Goal: Transaction & Acquisition: Purchase product/service

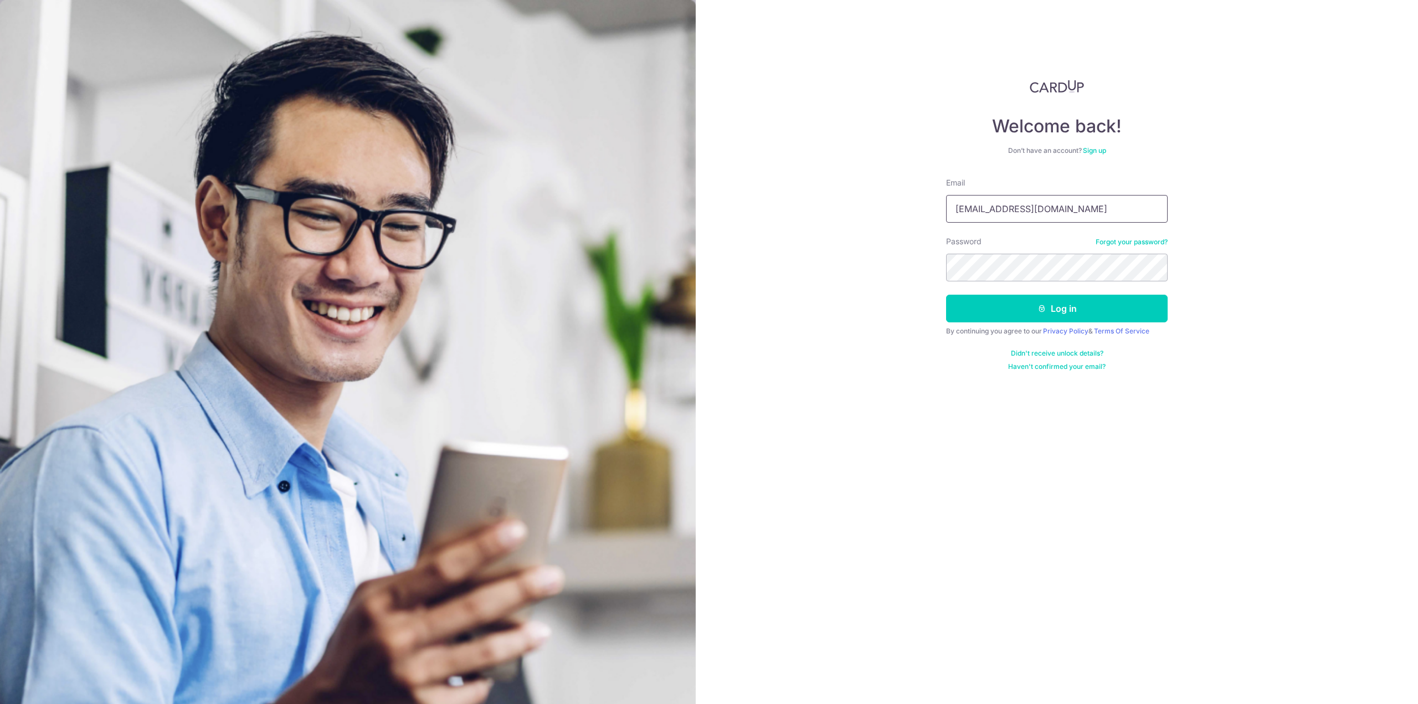
type input "chiattedmund@gmail.com"
click at [946, 295] on button "Log in" at bounding box center [1057, 309] width 222 height 28
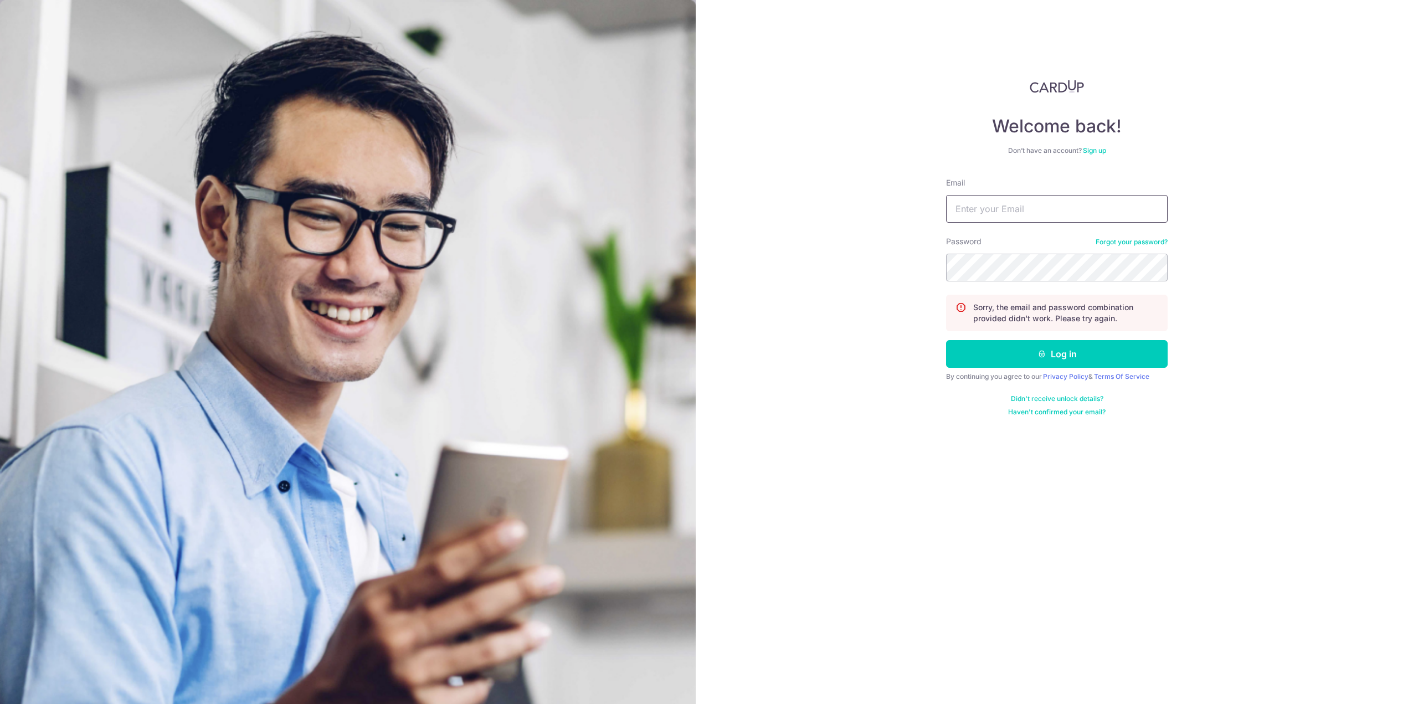
drag, startPoint x: 0, startPoint y: 0, endPoint x: 986, endPoint y: 215, distance: 1009.1
click at [986, 215] on input "Email" at bounding box center [1057, 209] width 222 height 28
type input "stoopidedz@gmail.com"
click at [946, 340] on button "Log in" at bounding box center [1057, 354] width 222 height 28
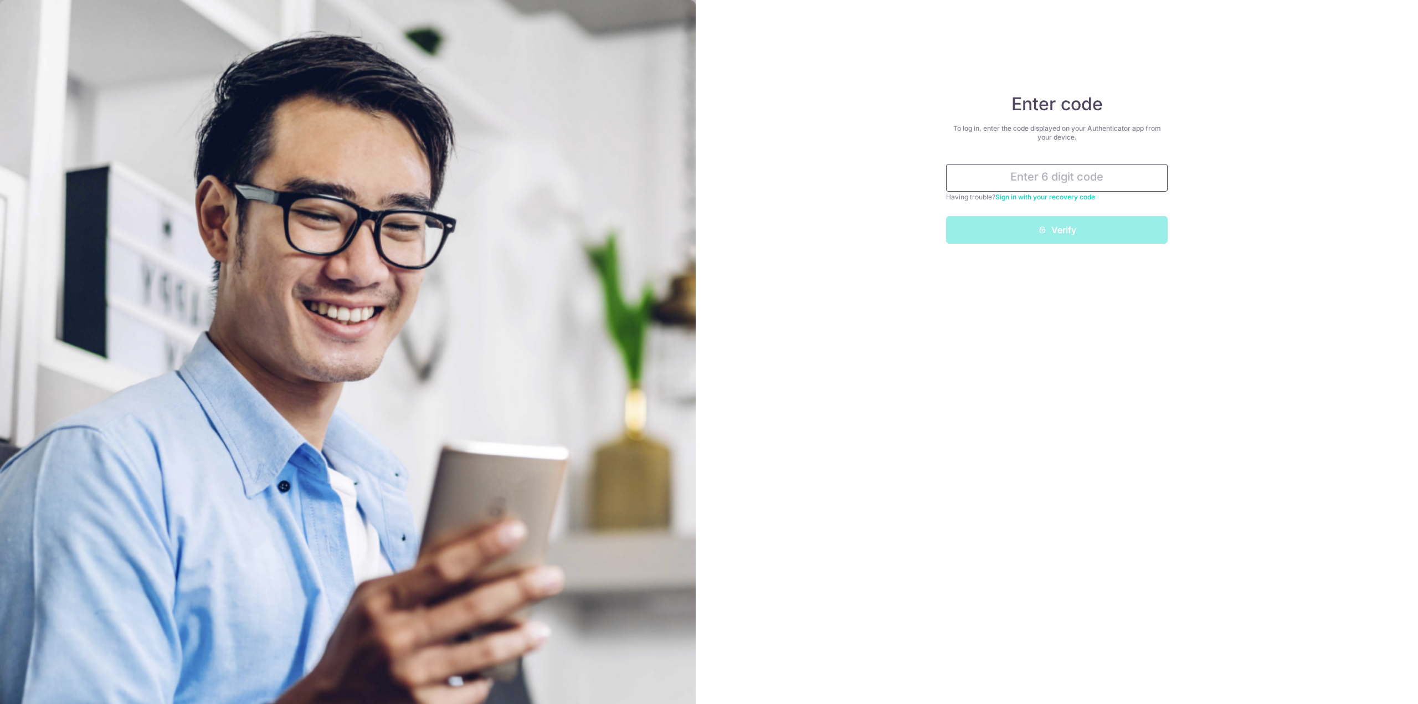
click at [1085, 177] on input "text" at bounding box center [1057, 178] width 222 height 28
click at [1029, 177] on input "text" at bounding box center [1057, 178] width 222 height 28
type input "805014"
click at [946, 216] on button "Verify" at bounding box center [1057, 230] width 222 height 28
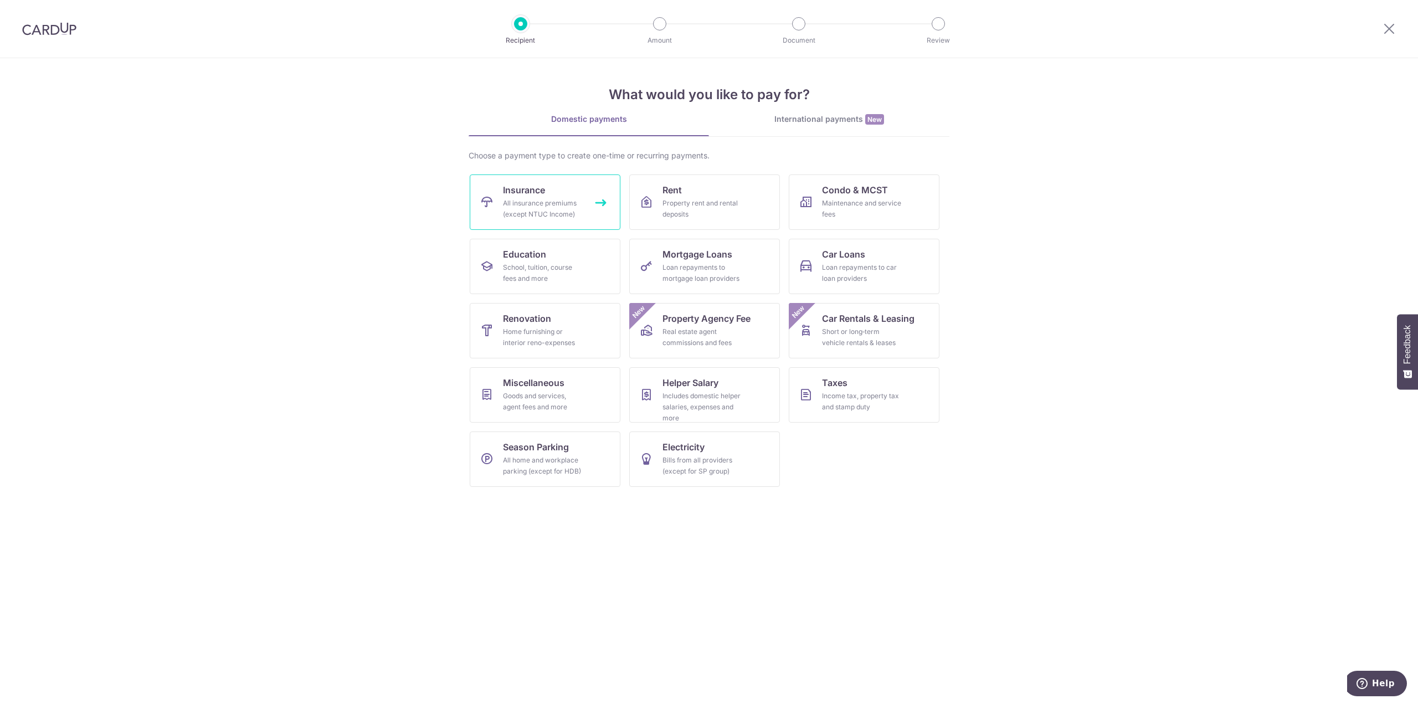
click at [506, 194] on span "Insurance" at bounding box center [524, 189] width 42 height 13
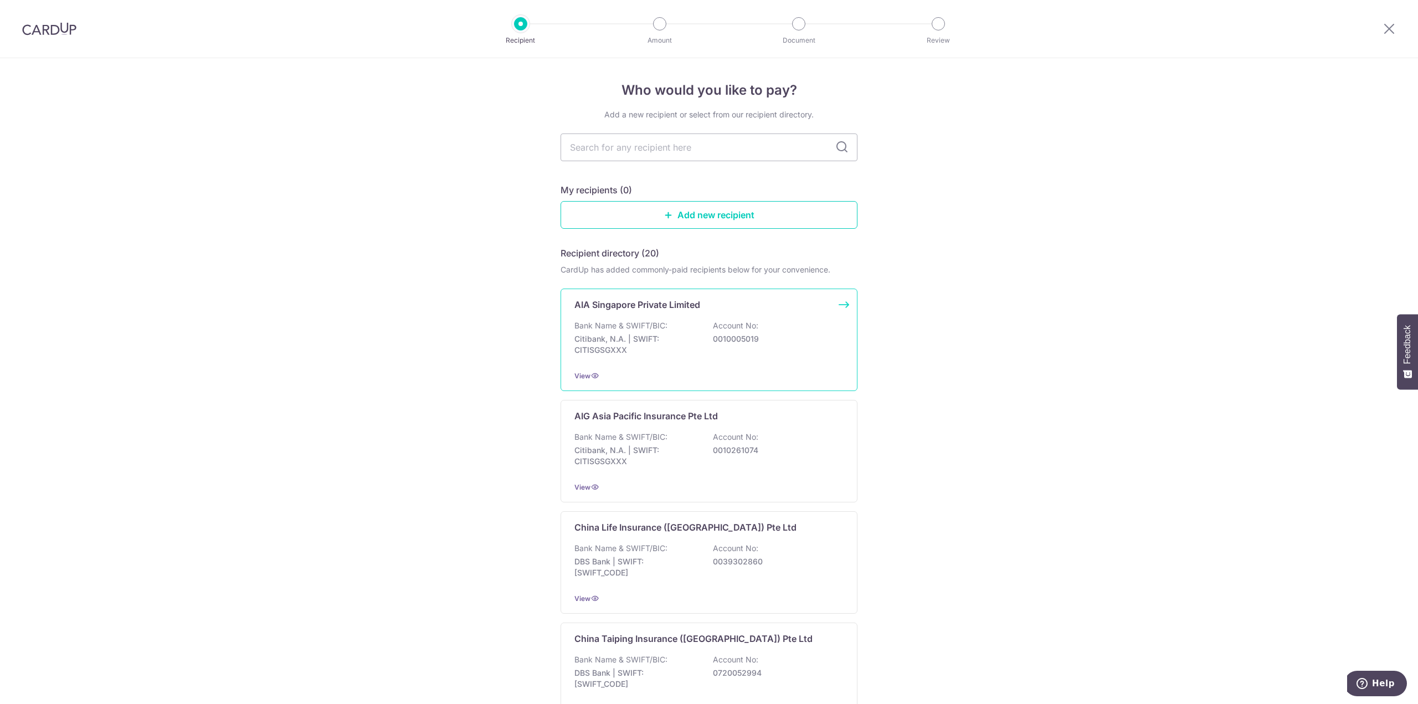
click at [769, 355] on div "Bank Name & SWIFT/BIC: Citibank, N.A. | SWIFT: CITISGSGXXX Account No: 00100050…" at bounding box center [708, 340] width 269 height 41
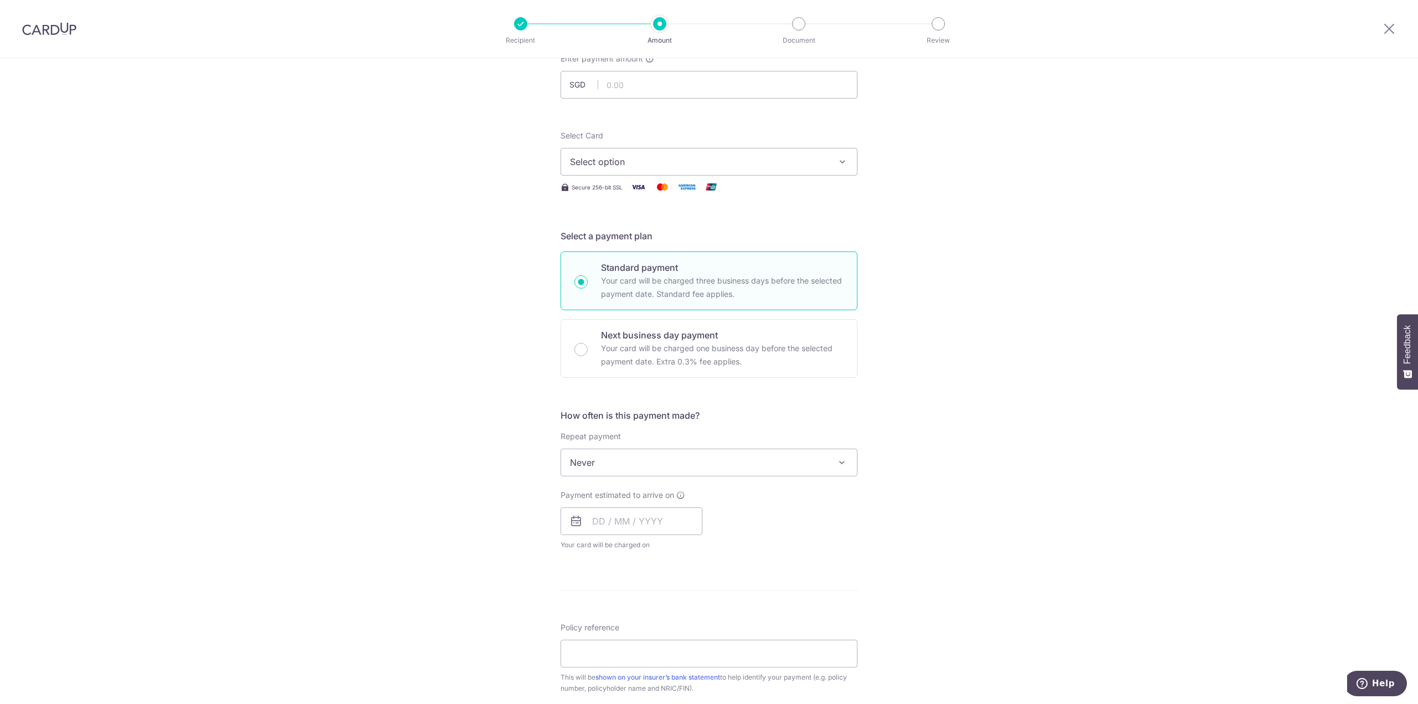
scroll to position [111, 0]
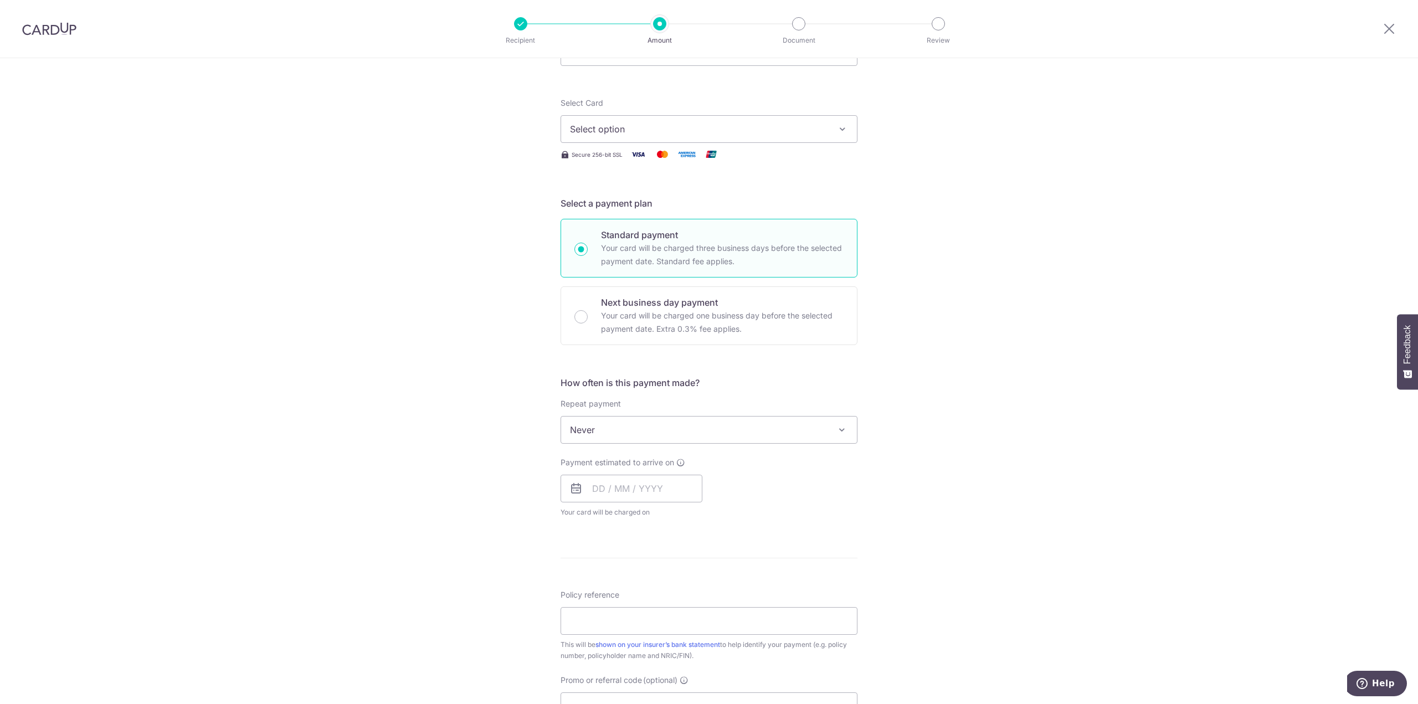
click at [664, 425] on span "Never" at bounding box center [709, 430] width 296 height 27
click at [409, 401] on div "Tell us more about your payment Enter payment amount SGD Select Card Select opt…" at bounding box center [709, 448] width 1418 height 1002
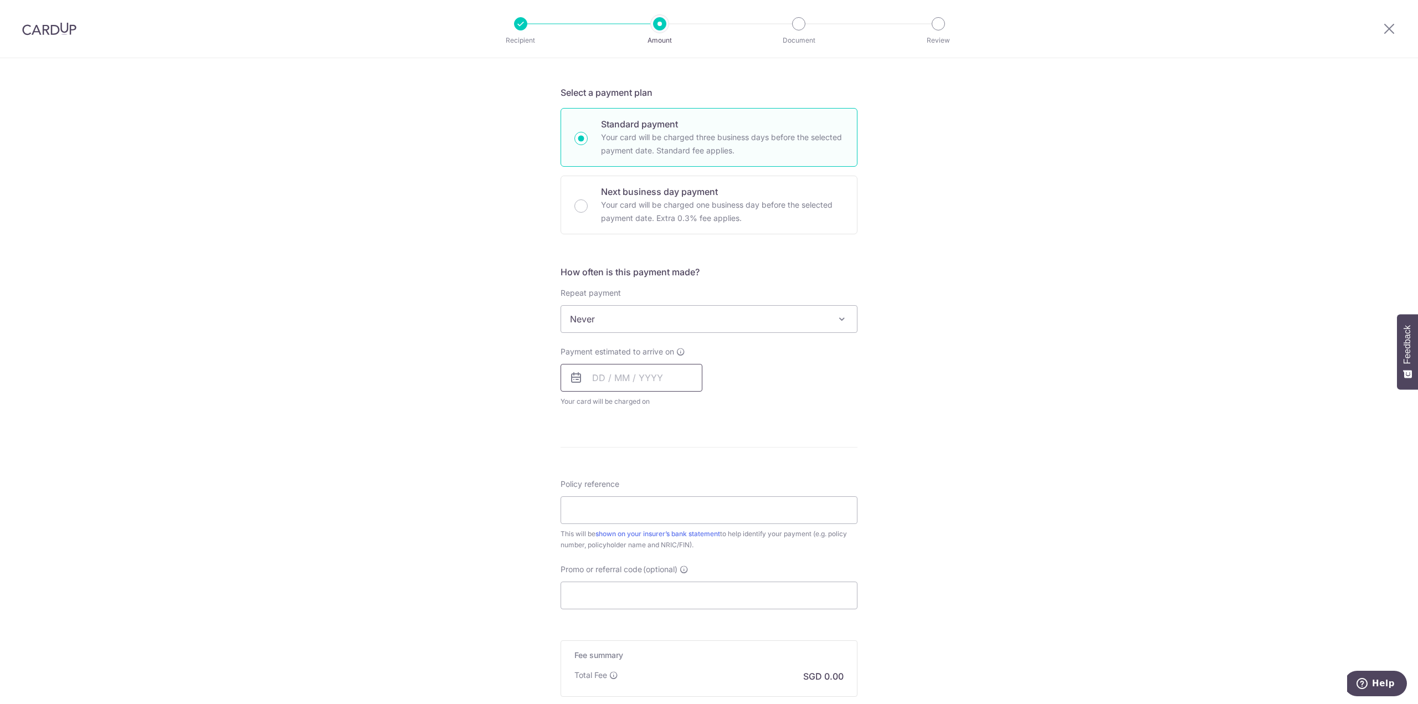
click at [592, 373] on input "text" at bounding box center [632, 378] width 142 height 28
drag, startPoint x: 604, startPoint y: 474, endPoint x: 906, endPoint y: 400, distance: 311.1
click at [604, 474] on link "8" at bounding box center [606, 479] width 18 height 18
type input "[DATE]"
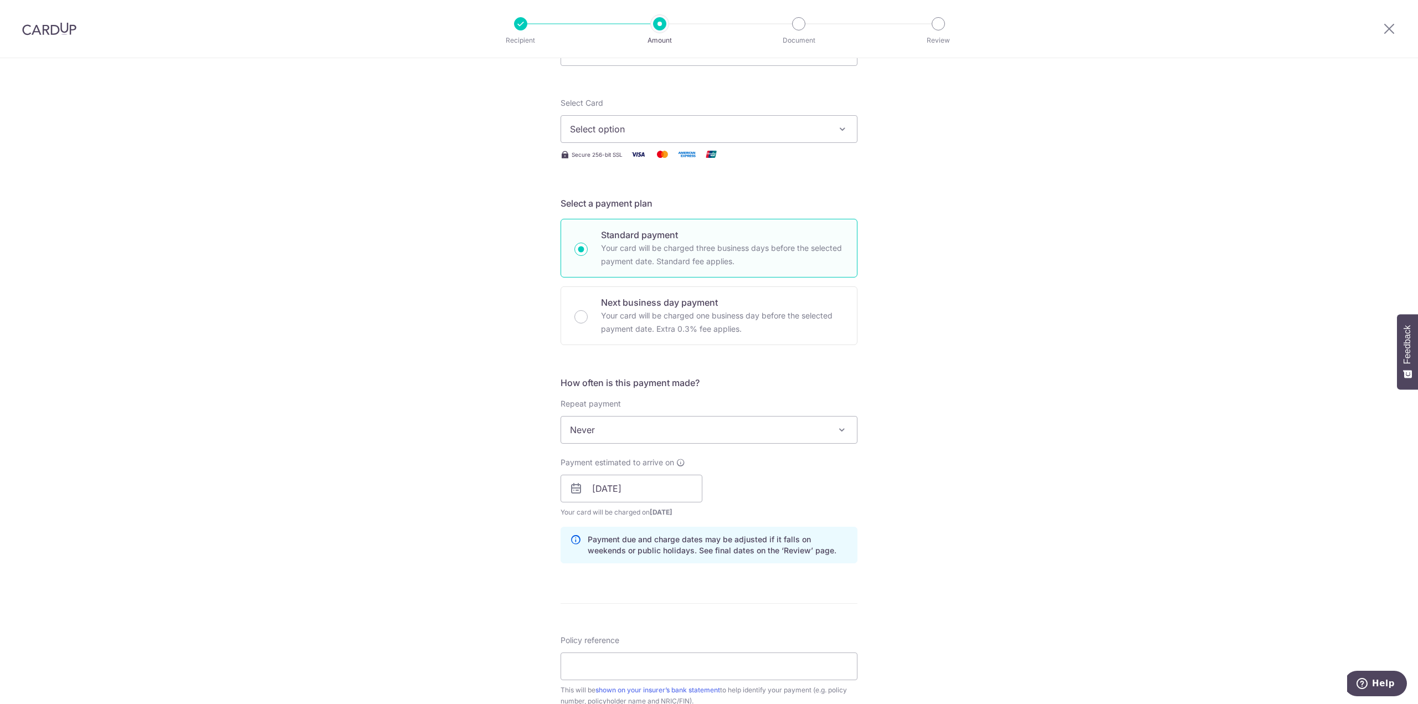
scroll to position [0, 0]
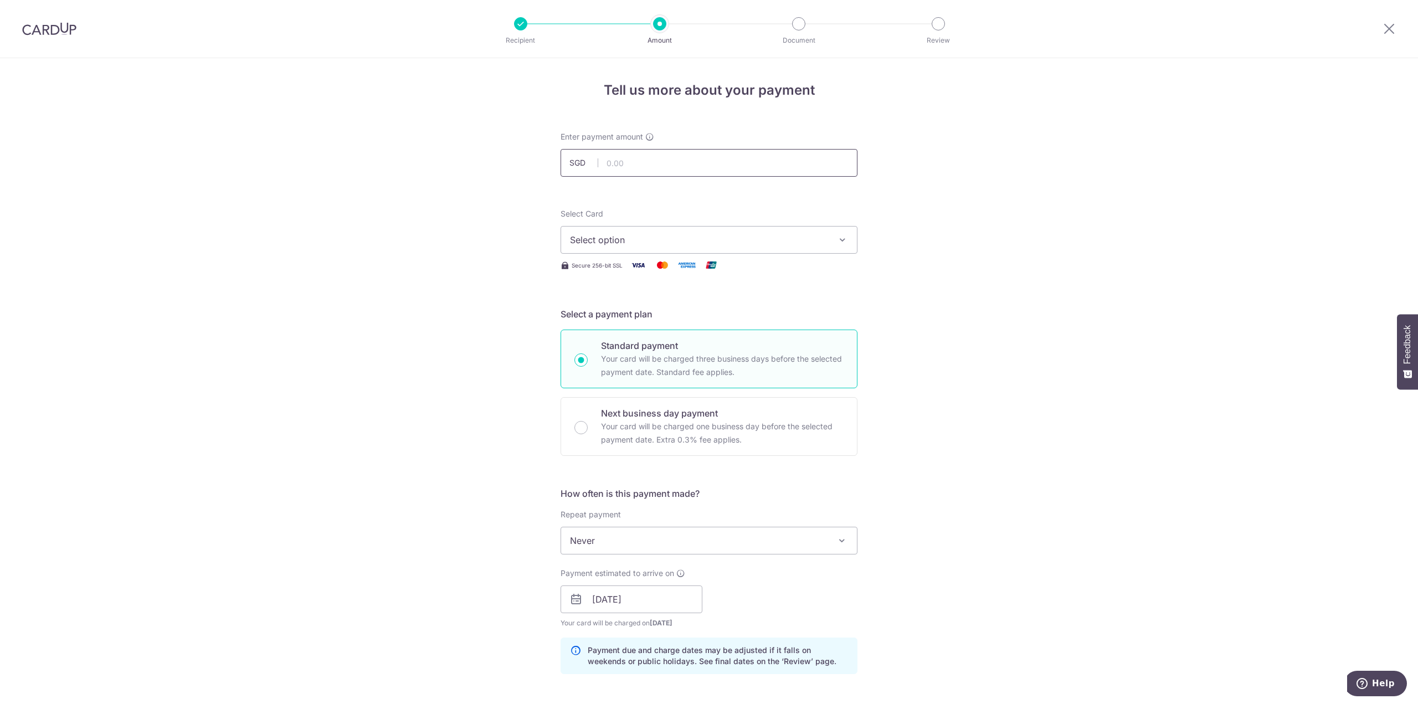
click at [641, 158] on input "text" at bounding box center [709, 163] width 297 height 28
type input "3,305.78"
click at [858, 293] on div "Tell us more about your payment Enter payment amount SGD 3,305.78 3305.78 Selec…" at bounding box center [709, 581] width 1418 height 1047
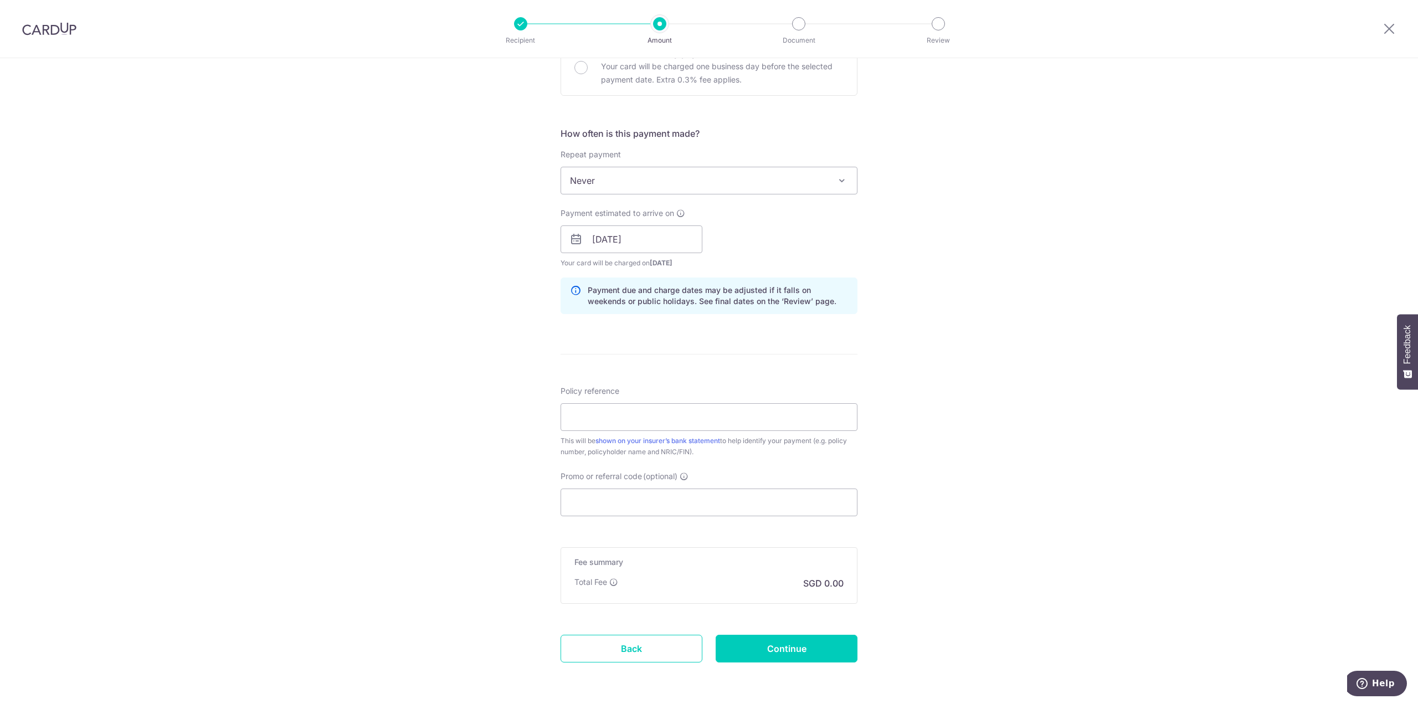
scroll to position [399, 0]
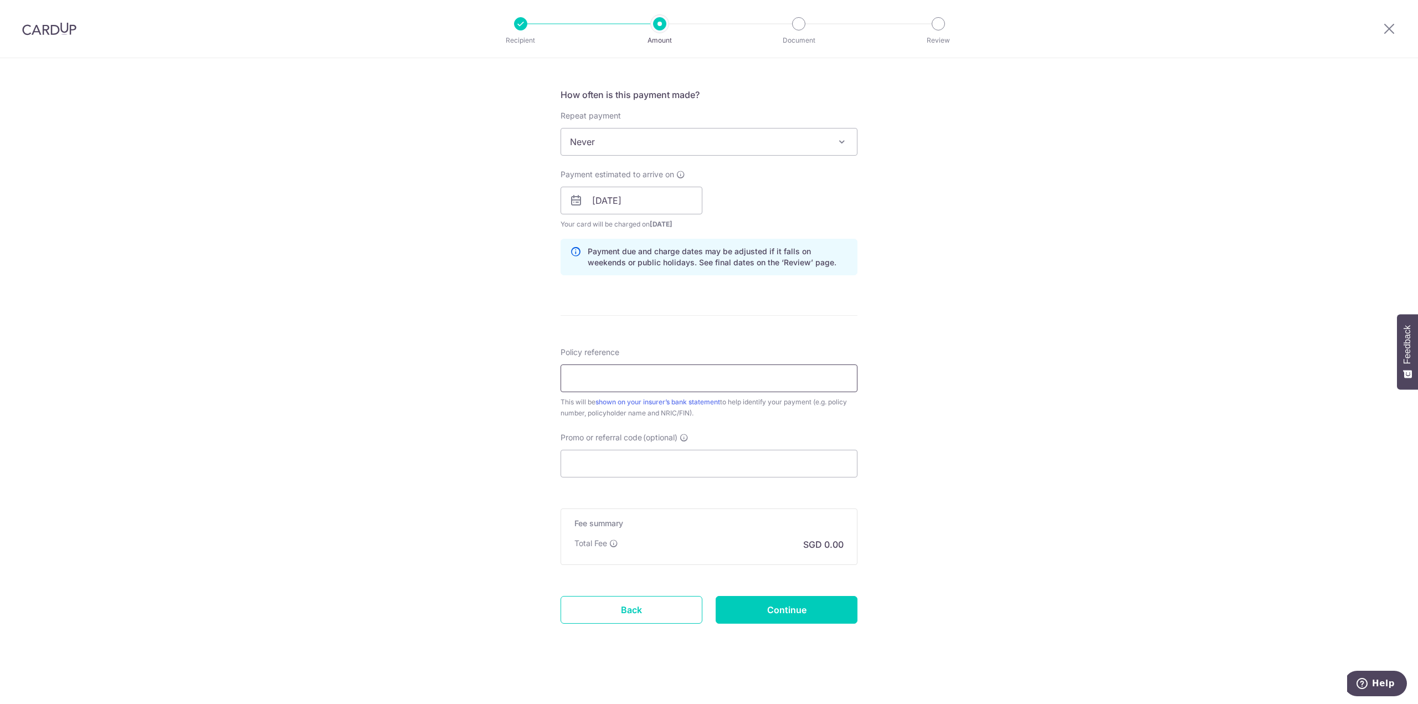
click at [590, 378] on input "Policy reference" at bounding box center [709, 378] width 297 height 28
click at [686, 464] on input "Promo or referral code (optional)" at bounding box center [709, 464] width 297 height 28
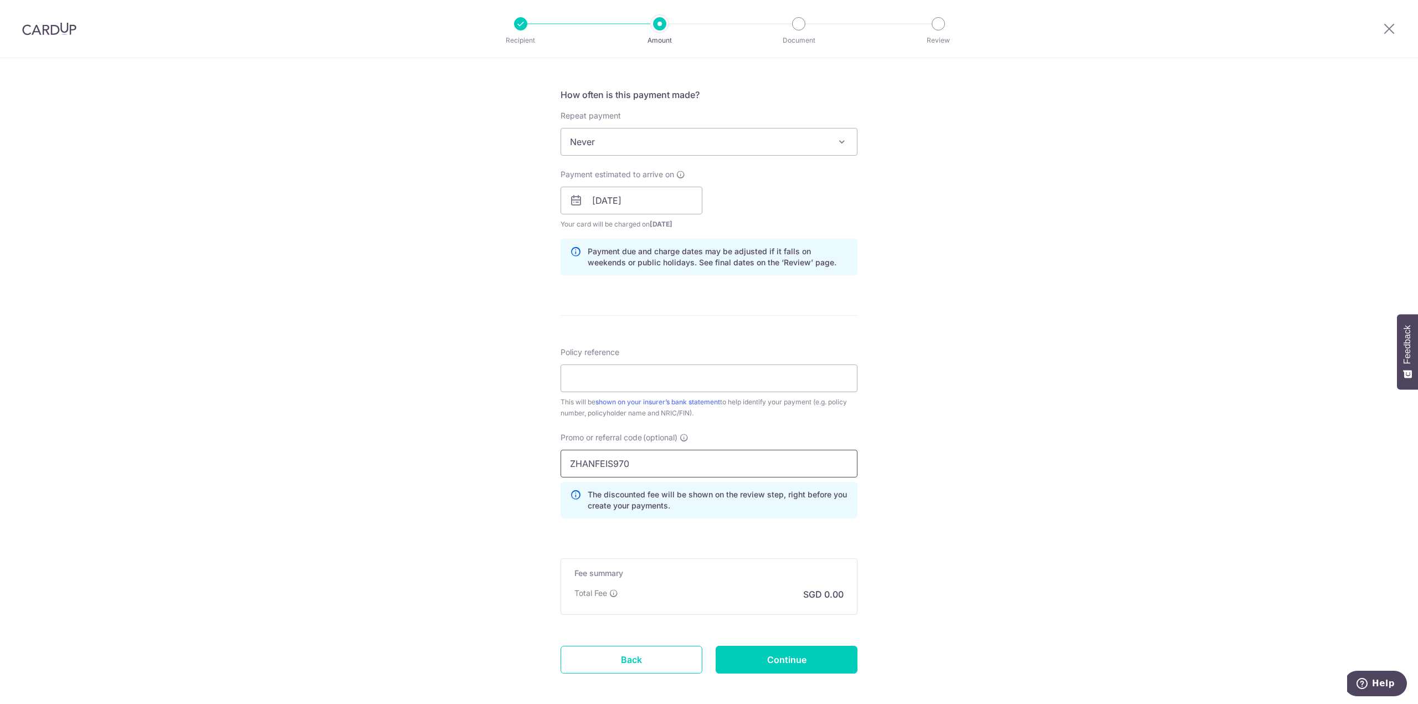
type input "ZHANFEIS970"
click at [998, 377] on div "Tell us more about your payment Enter payment amount SGD 3,305.78 3305.78 Selec…" at bounding box center [709, 207] width 1418 height 1097
click at [713, 504] on p "The discounted fee will be shown on the review step, right before you create yo…" at bounding box center [718, 500] width 260 height 22
click at [682, 433] on icon at bounding box center [684, 437] width 9 height 9
click at [682, 450] on input "ZHANFEIS970" at bounding box center [709, 464] width 297 height 28
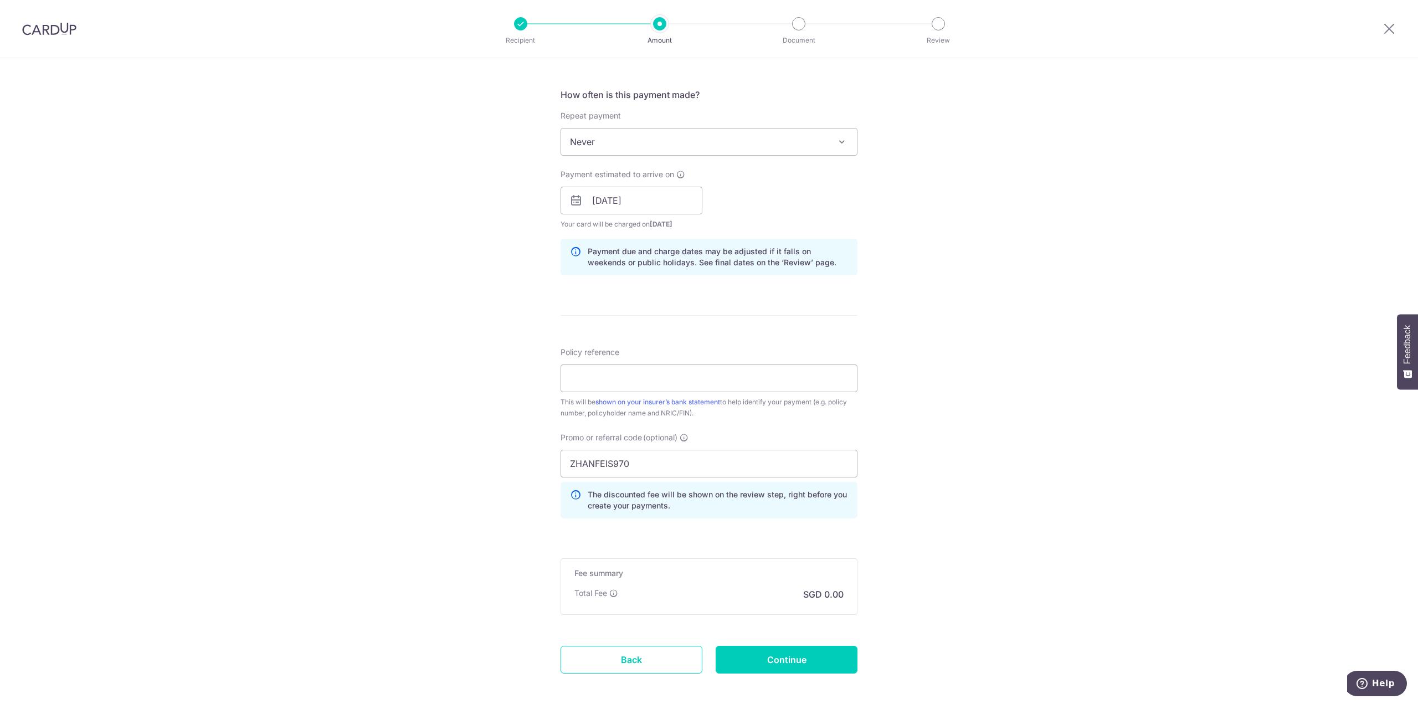
click at [922, 414] on div "Tell us more about your payment Enter payment amount SGD 3,305.78 3305.78 Selec…" at bounding box center [709, 207] width 1418 height 1097
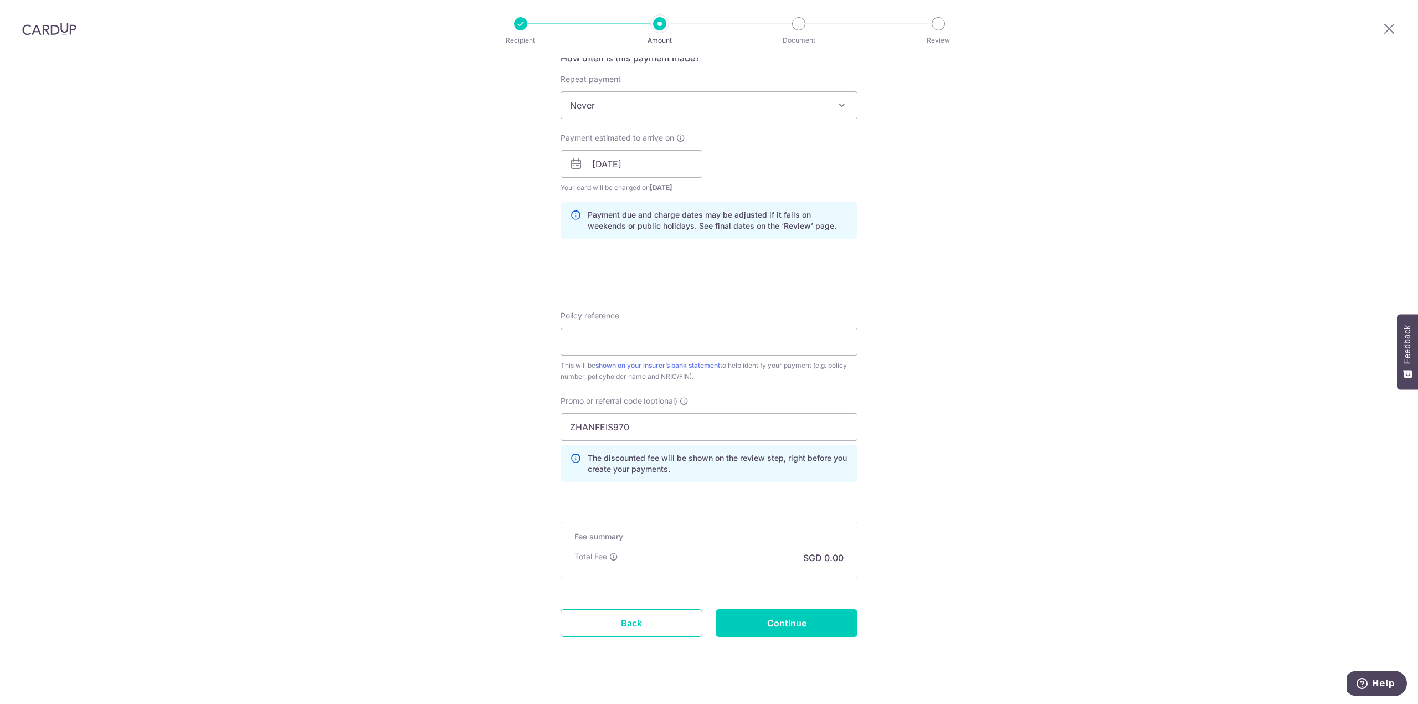
scroll to position [448, 0]
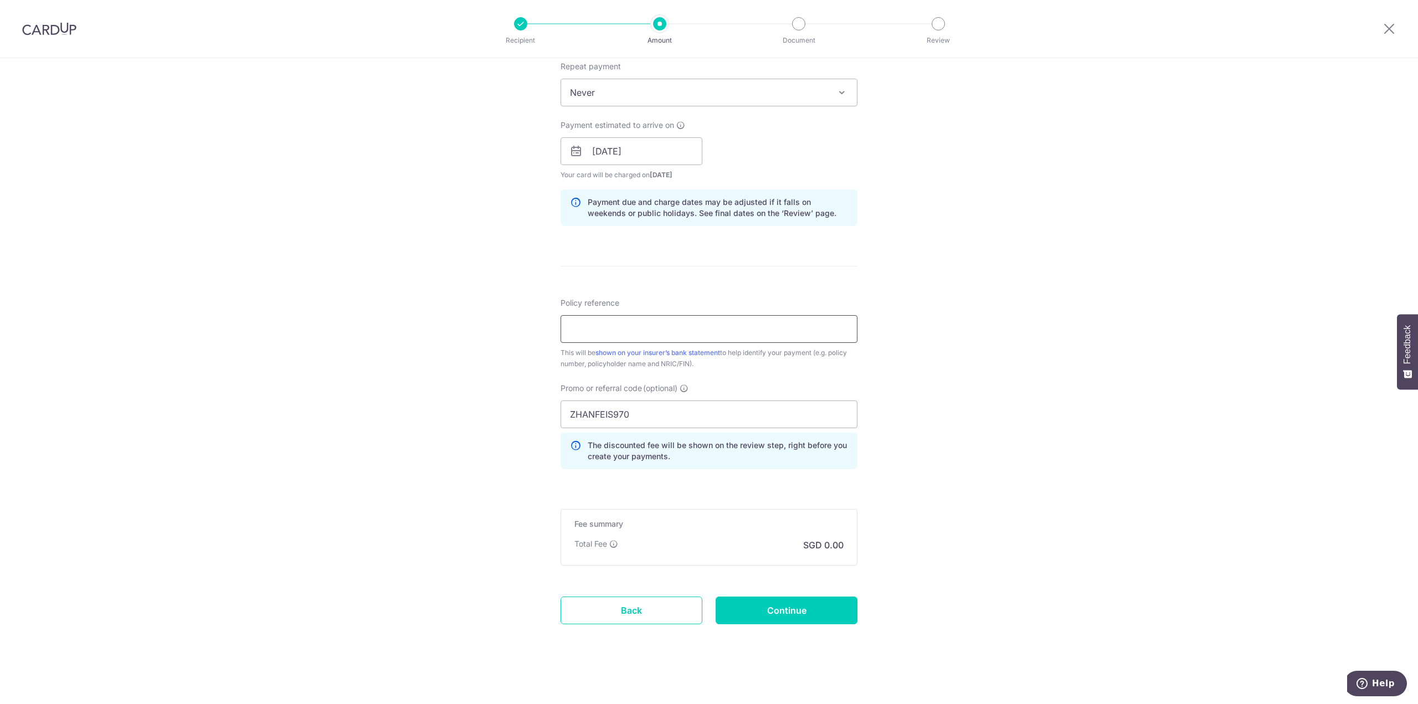
click at [732, 326] on input "Policy reference" at bounding box center [709, 329] width 297 height 28
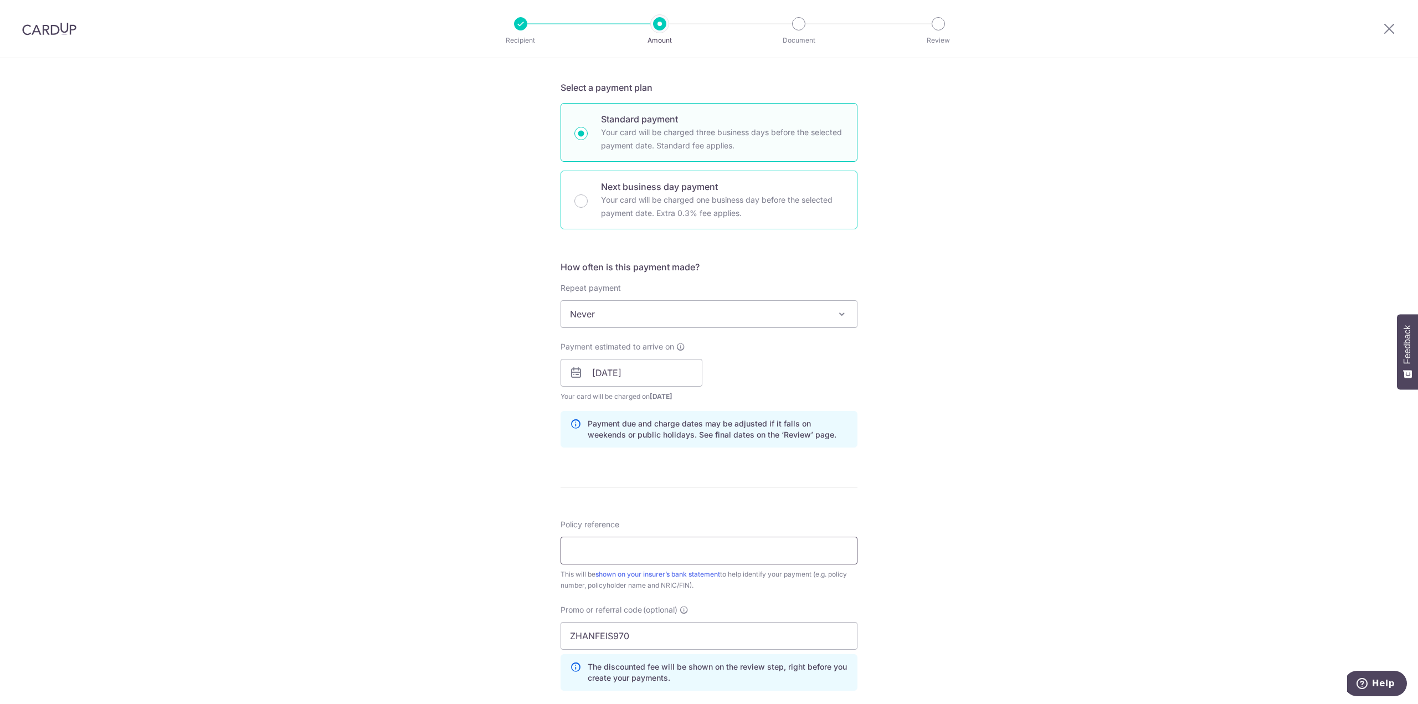
scroll to position [5, 0]
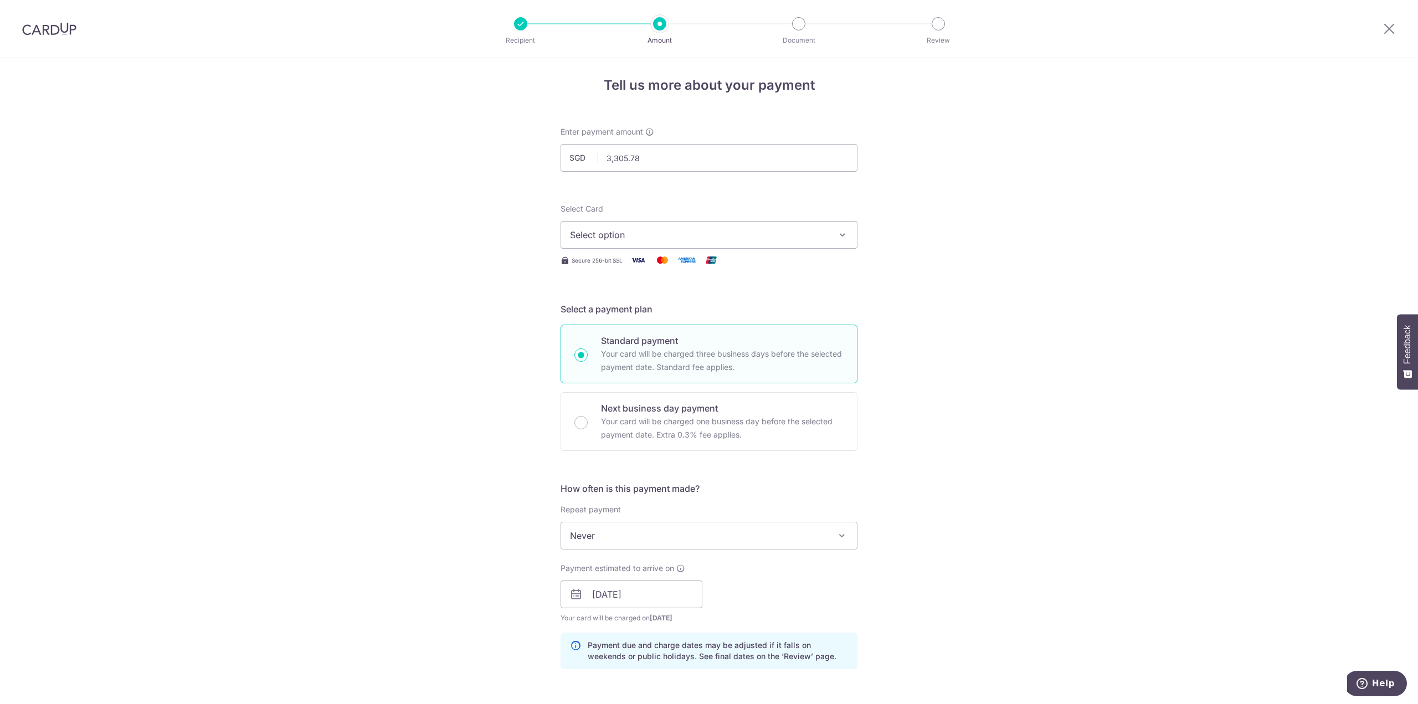
click at [754, 234] on span "Select option" at bounding box center [699, 234] width 258 height 13
click at [742, 260] on span "Add credit card" at bounding box center [719, 265] width 258 height 11
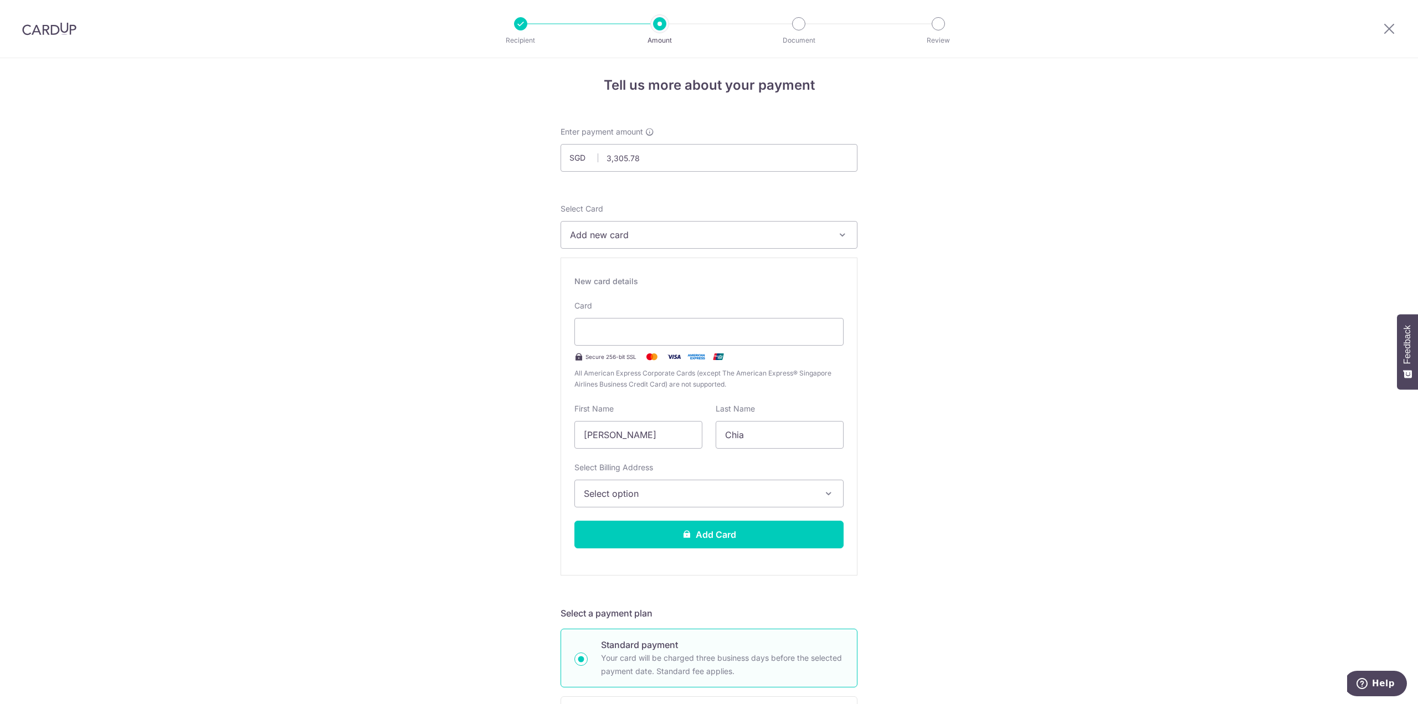
drag, startPoint x: 649, startPoint y: 433, endPoint x: 469, endPoint y: 420, distance: 181.0
click at [607, 436] on input "Edmun" at bounding box center [638, 435] width 128 height 28
type input "Edmund"
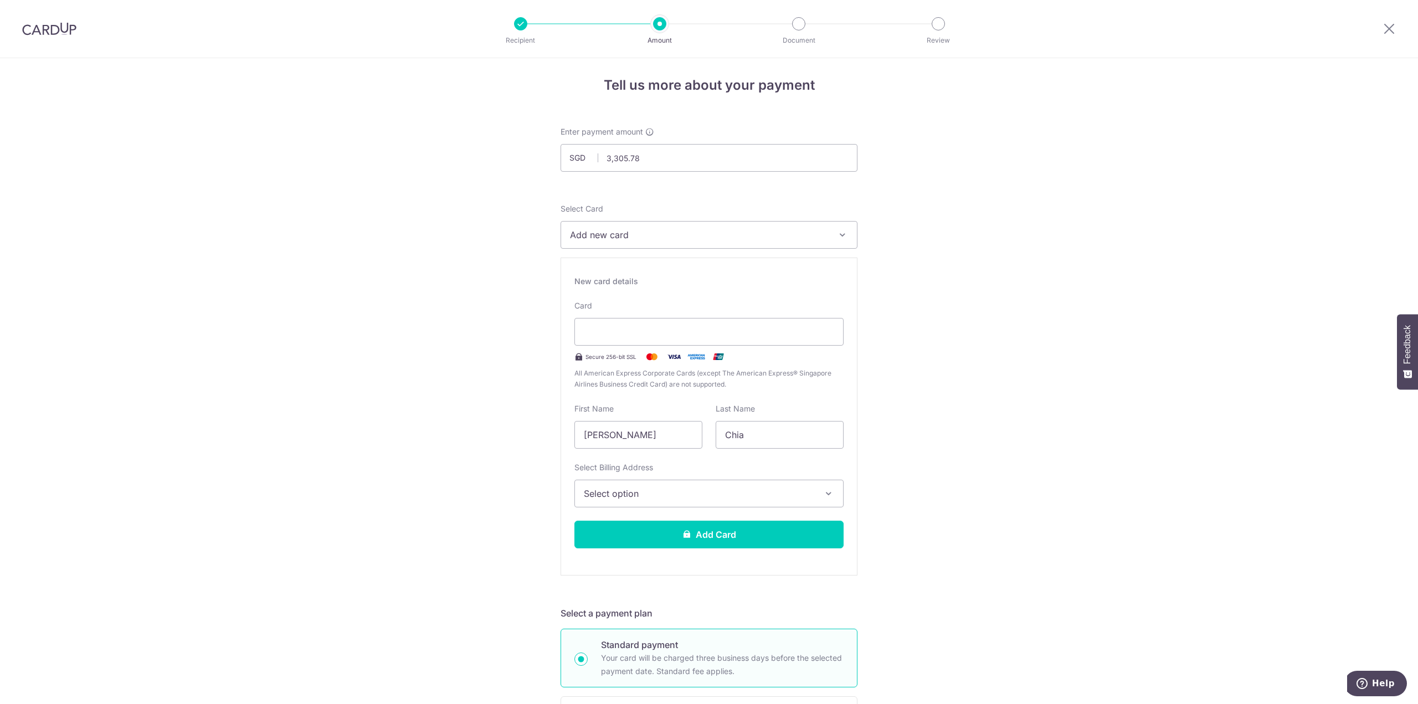
click at [705, 501] on button "Select option" at bounding box center [708, 494] width 269 height 28
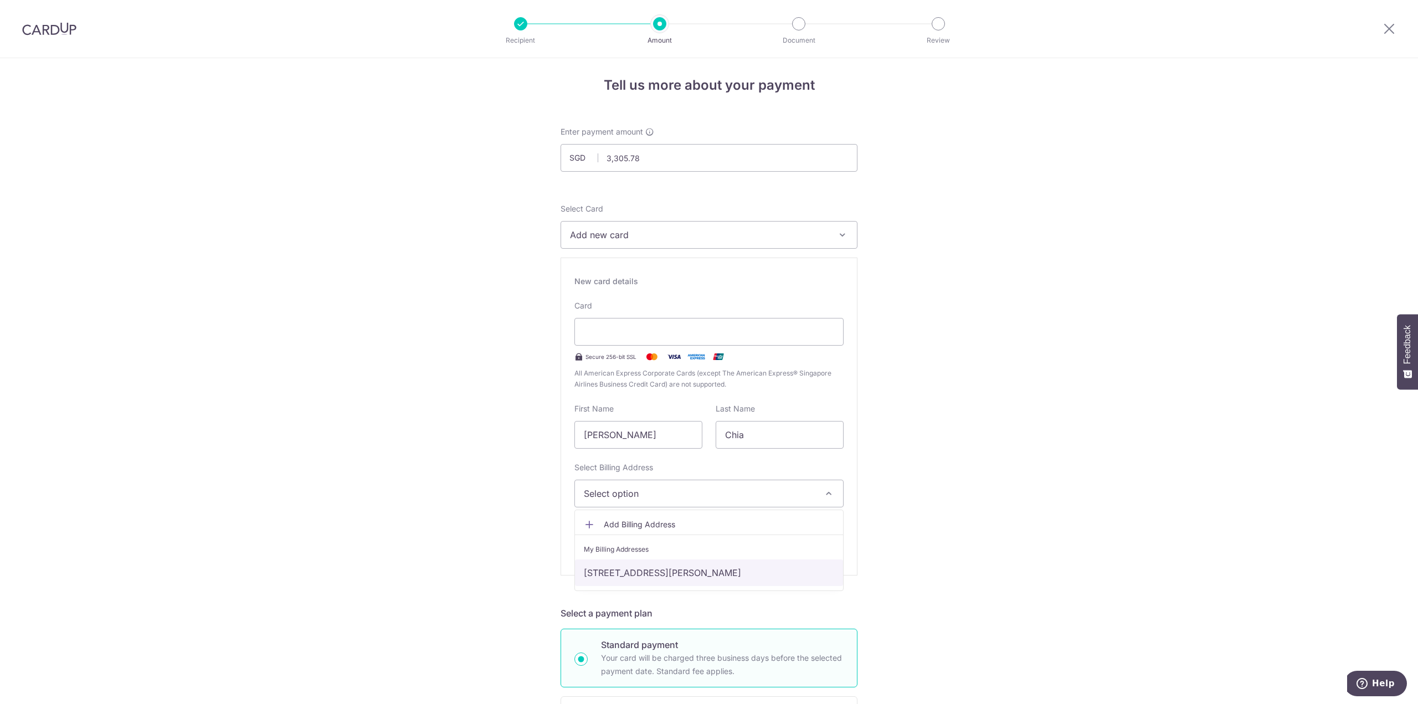
click at [653, 577] on link "130 Lorong K Telok Kurau, #05-10, Singapore, Singapore-425769" at bounding box center [709, 572] width 268 height 27
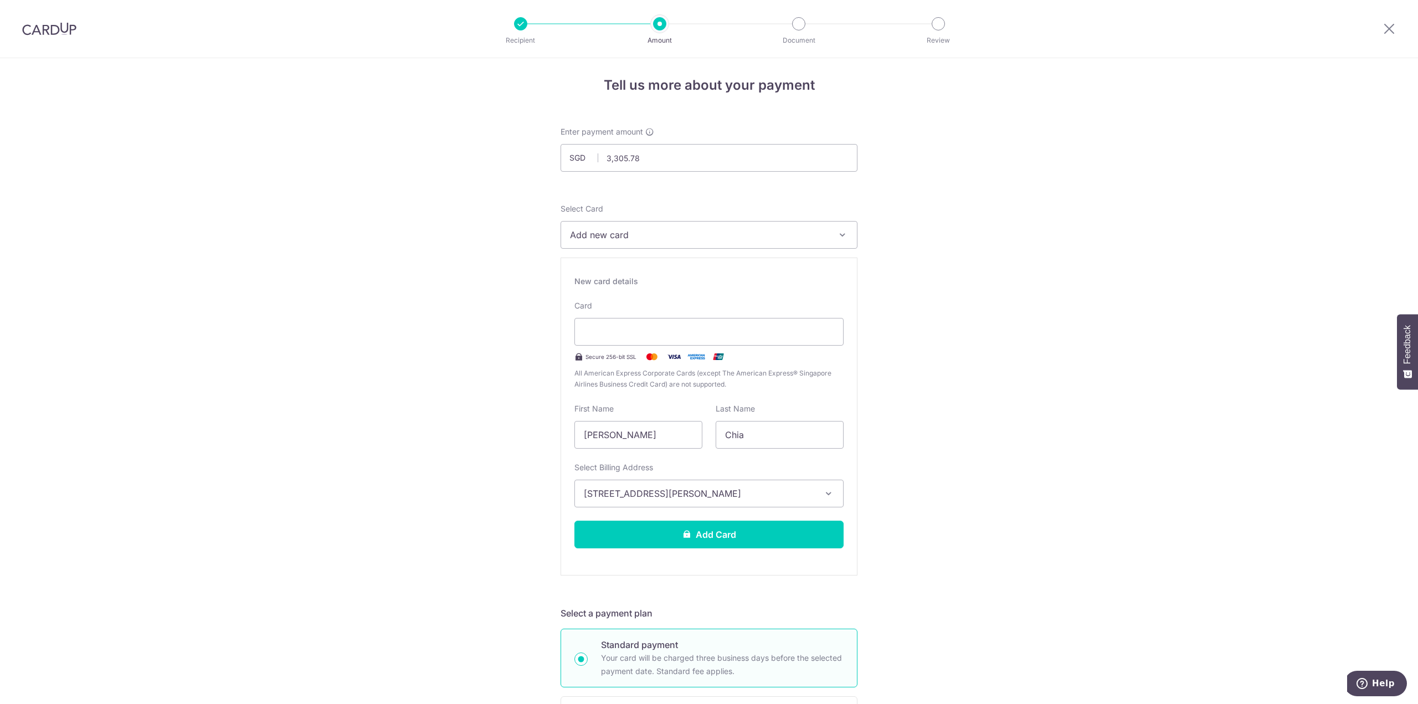
click at [764, 530] on button "Add Card" at bounding box center [708, 535] width 269 height 28
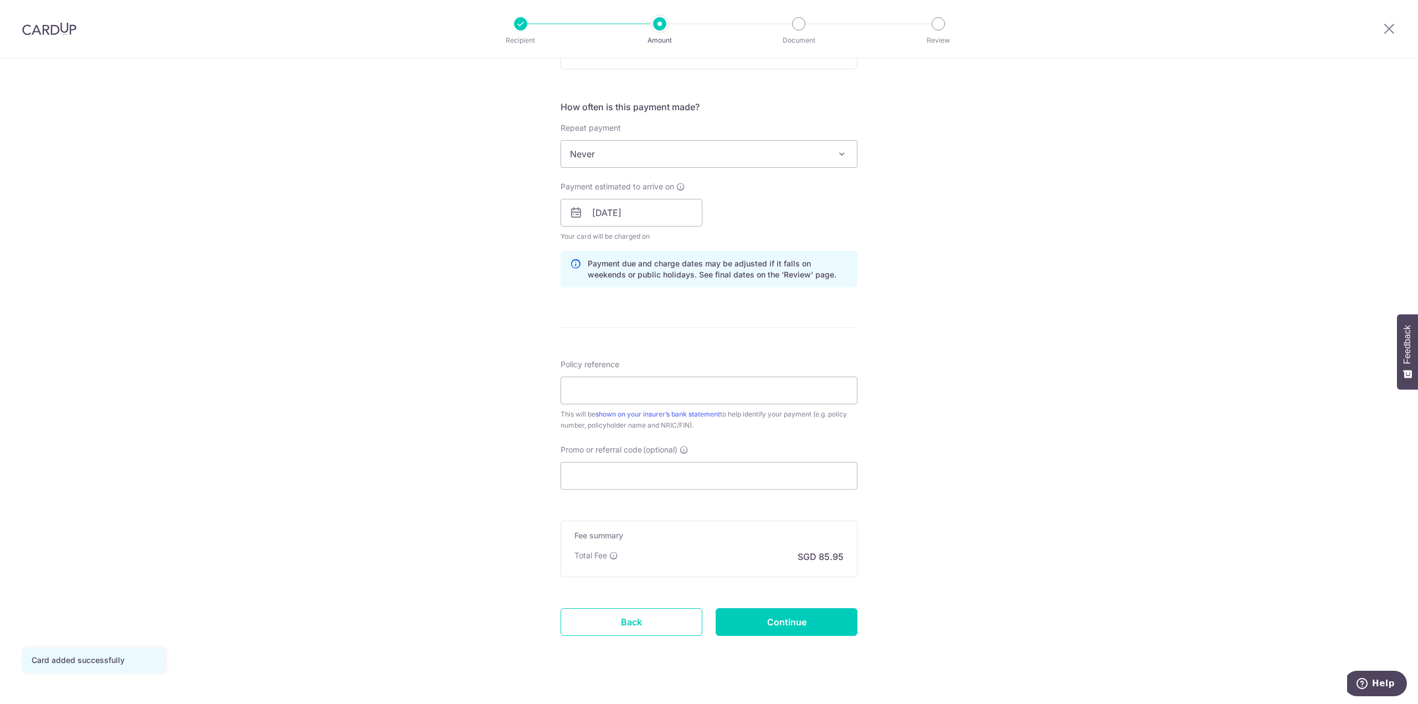
scroll to position [388, 0]
click at [808, 392] on input "Policy reference" at bounding box center [709, 390] width 297 height 28
click at [747, 466] on input "Promo or referral code (optional)" at bounding box center [709, 475] width 297 height 28
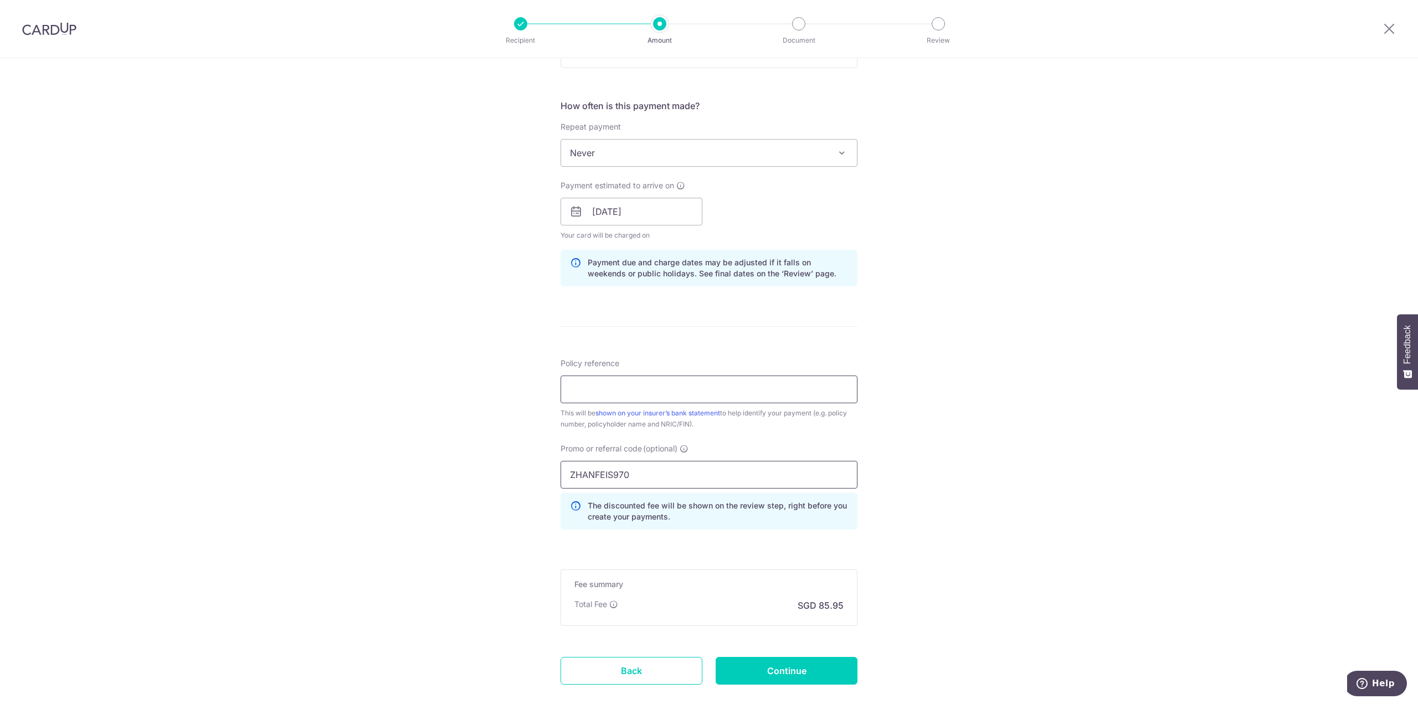
type input "ZHANFEIS970"
click at [790, 386] on input "Policy reference" at bounding box center [709, 390] width 297 height 28
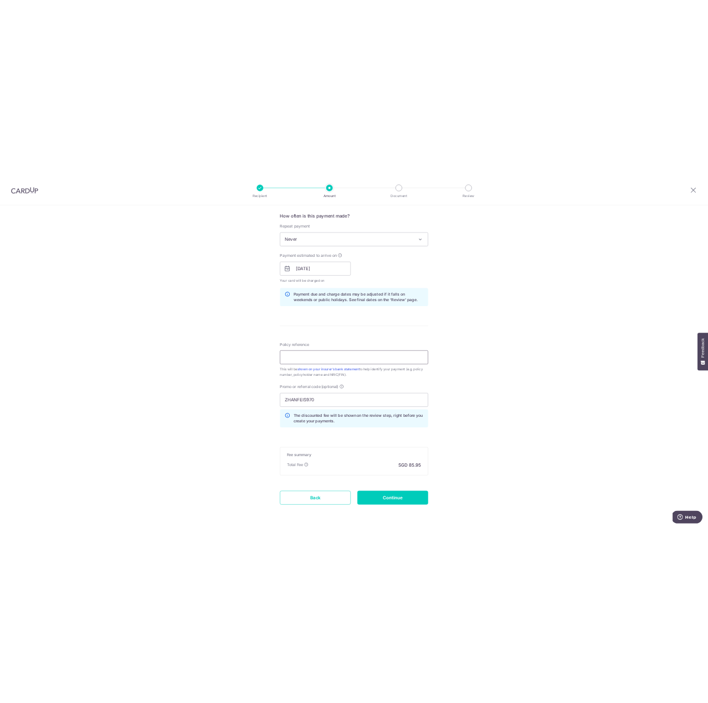
scroll to position [448, 0]
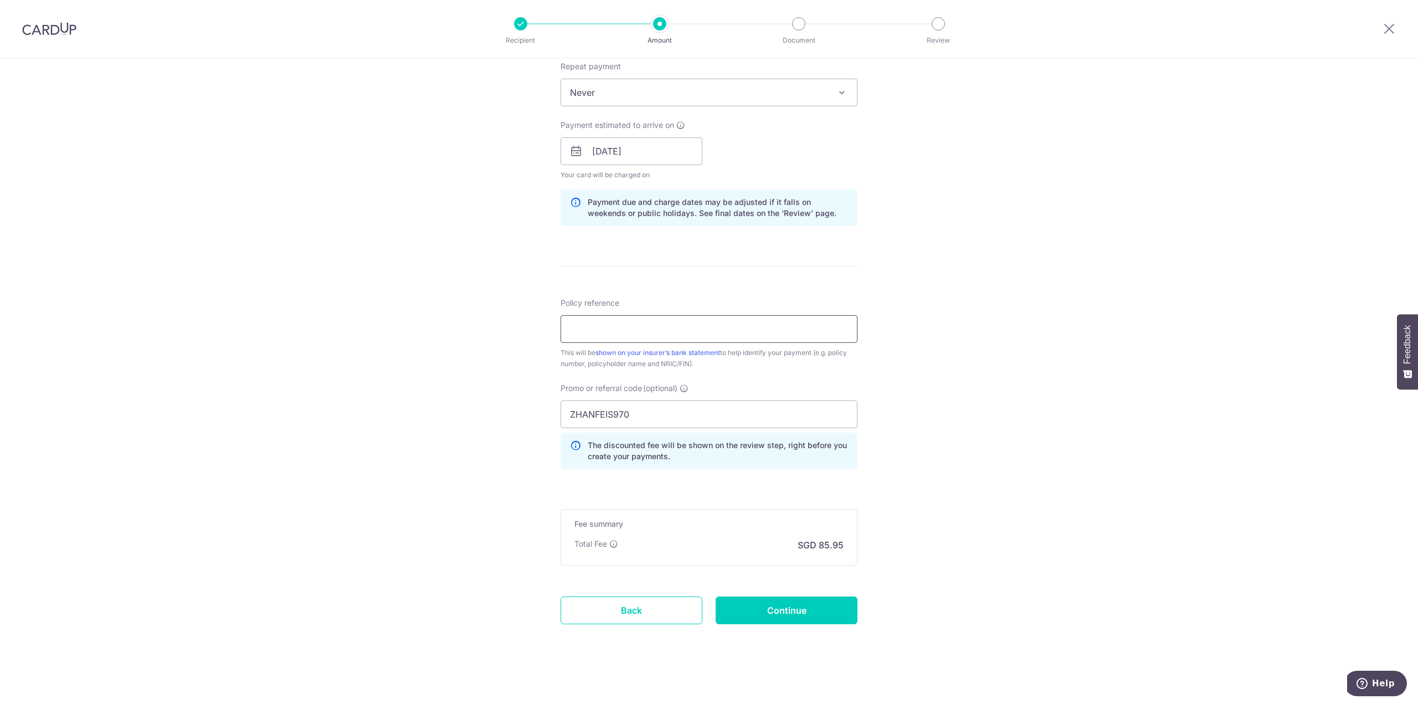
click at [604, 321] on input "Policy reference" at bounding box center [709, 329] width 297 height 28
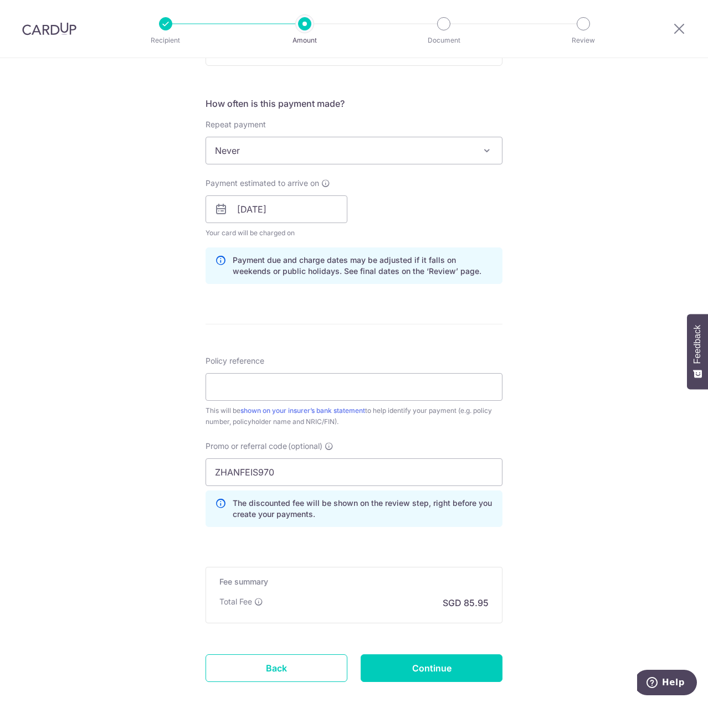
scroll to position [449, 0]
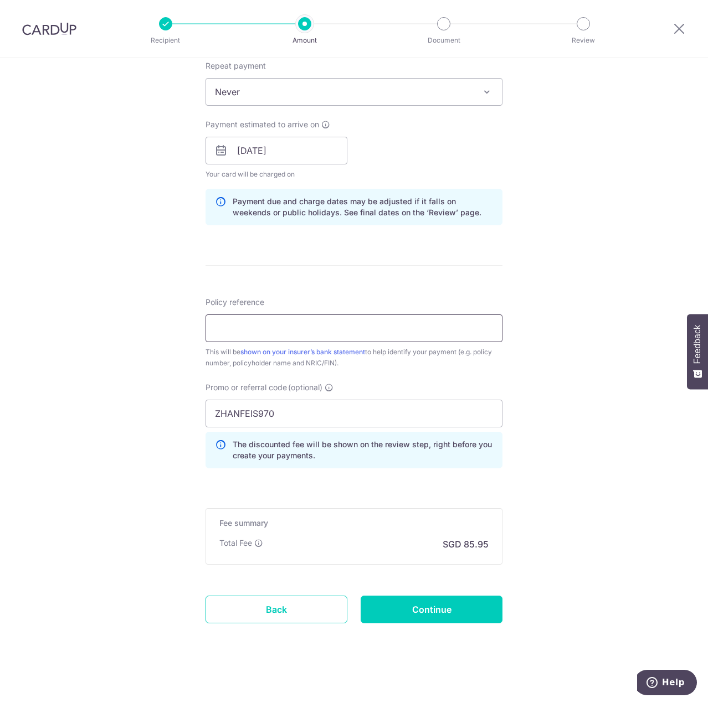
click at [276, 326] on input "Policy reference" at bounding box center [354, 329] width 297 height 28
paste input "L550682457"
type input "L550682457"
click at [482, 605] on input "Continue" at bounding box center [432, 610] width 142 height 28
type input "Create Schedule"
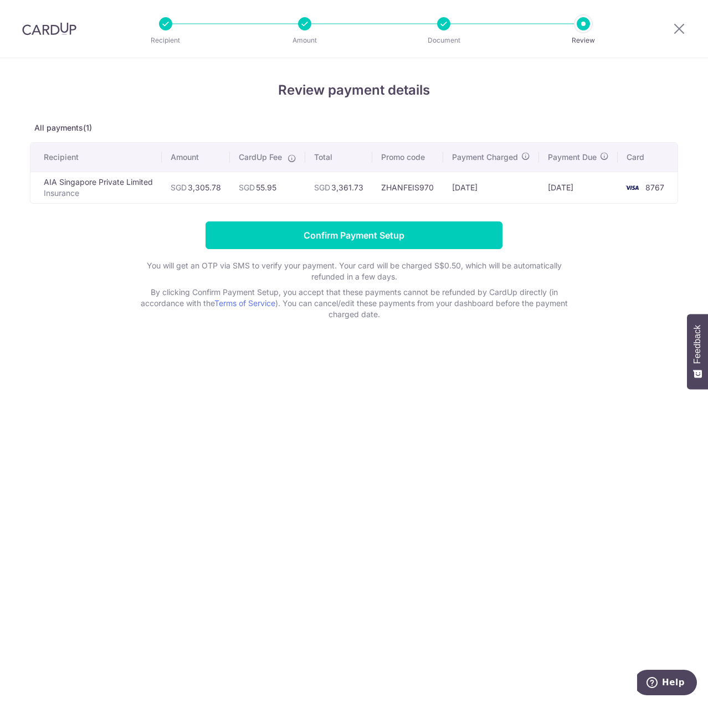
drag, startPoint x: 97, startPoint y: 210, endPoint x: 280, endPoint y: 215, distance: 182.3
click at [280, 215] on div "Review payment details All payments(1) Recipient Amount CardUp Fee Total Promo …" at bounding box center [354, 200] width 648 height 240
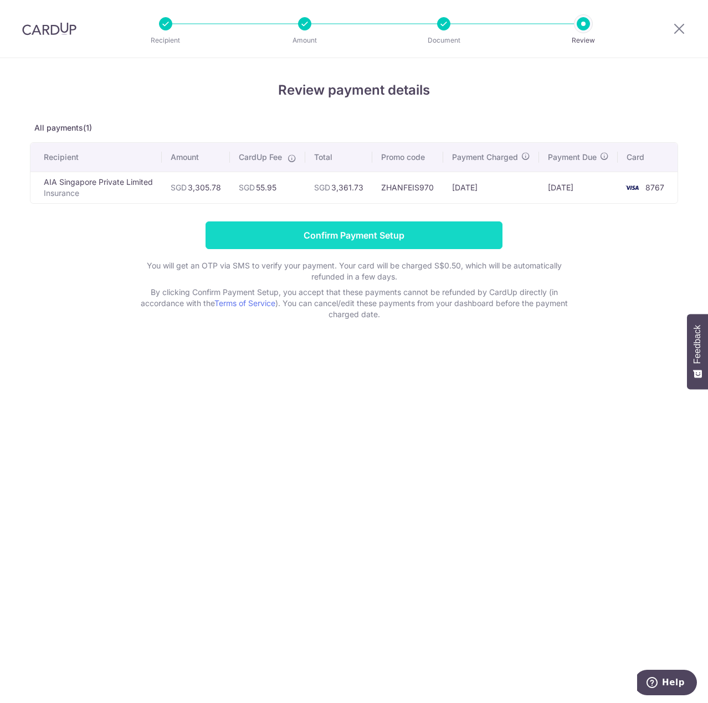
click at [375, 238] on input "Confirm Payment Setup" at bounding box center [354, 236] width 297 height 28
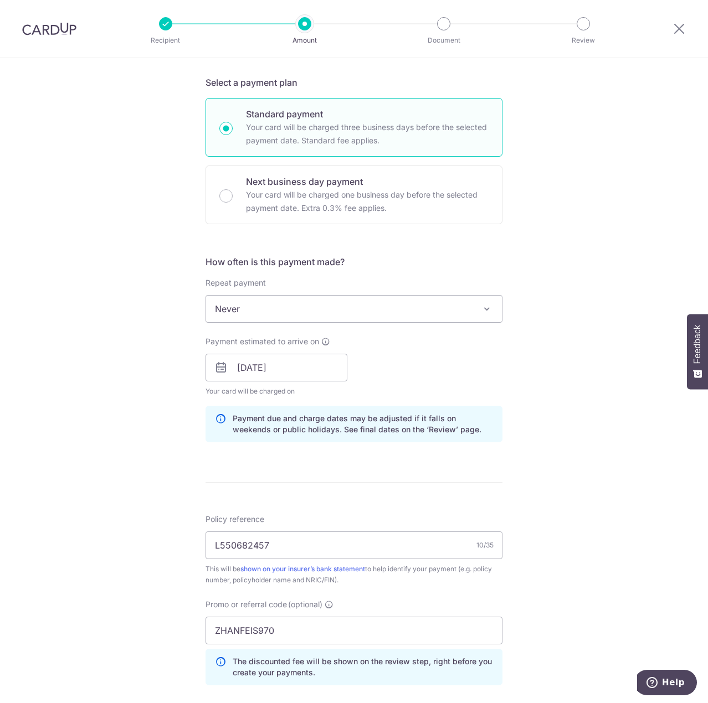
scroll to position [494, 0]
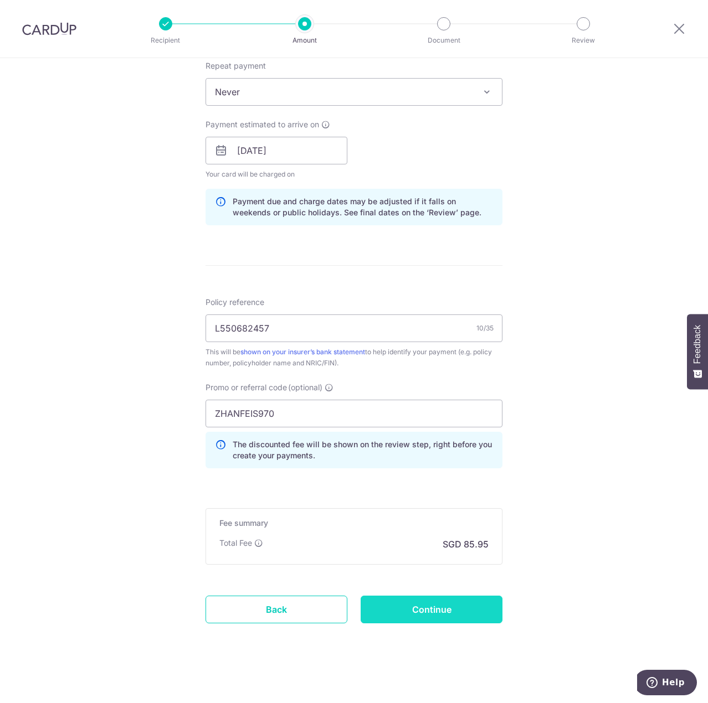
click at [418, 601] on input "Continue" at bounding box center [432, 610] width 142 height 28
type input "Update Schedule"
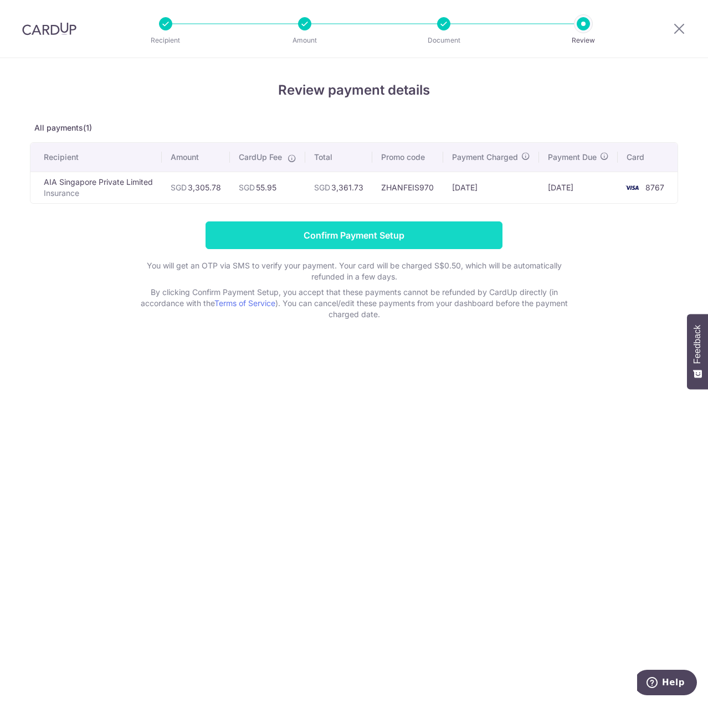
click at [382, 237] on input "Confirm Payment Setup" at bounding box center [354, 236] width 297 height 28
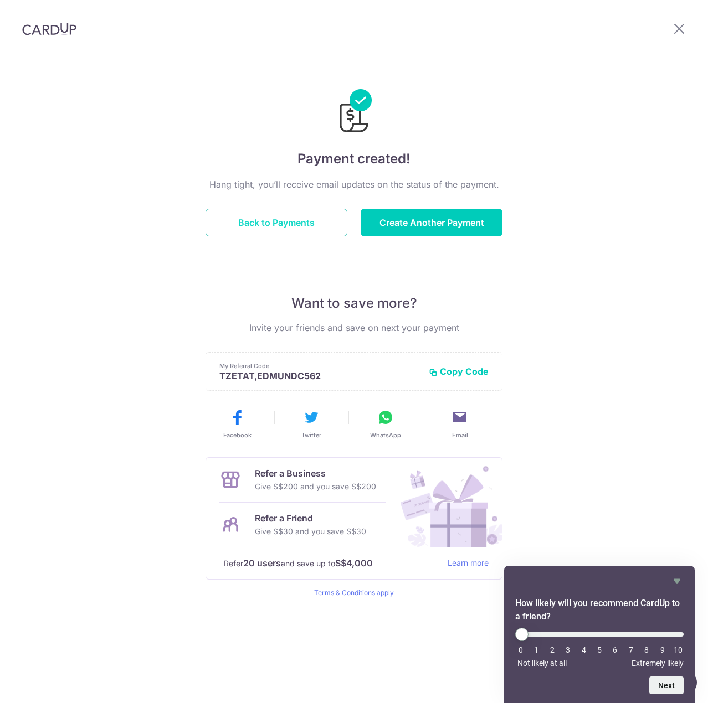
click at [281, 217] on button "Back to Payments" at bounding box center [277, 223] width 142 height 28
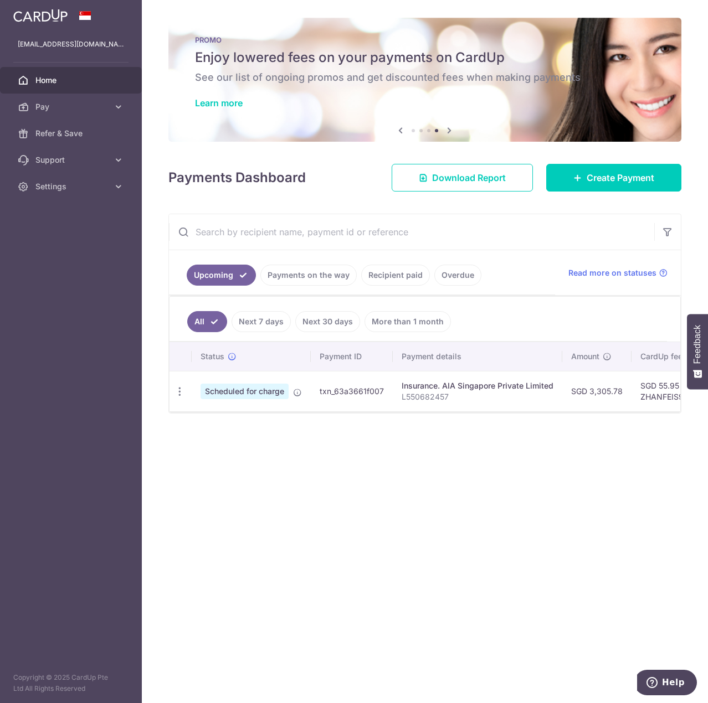
click at [476, 359] on th "Payment details" at bounding box center [477, 356] width 169 height 29
drag, startPoint x: 455, startPoint y: 399, endPoint x: 381, endPoint y: 386, distance: 75.0
click at [381, 386] on tr "Update payment Cancel payment Scheduled for charge txn_63a3661f007 Insurance. A…" at bounding box center [581, 391] width 825 height 40
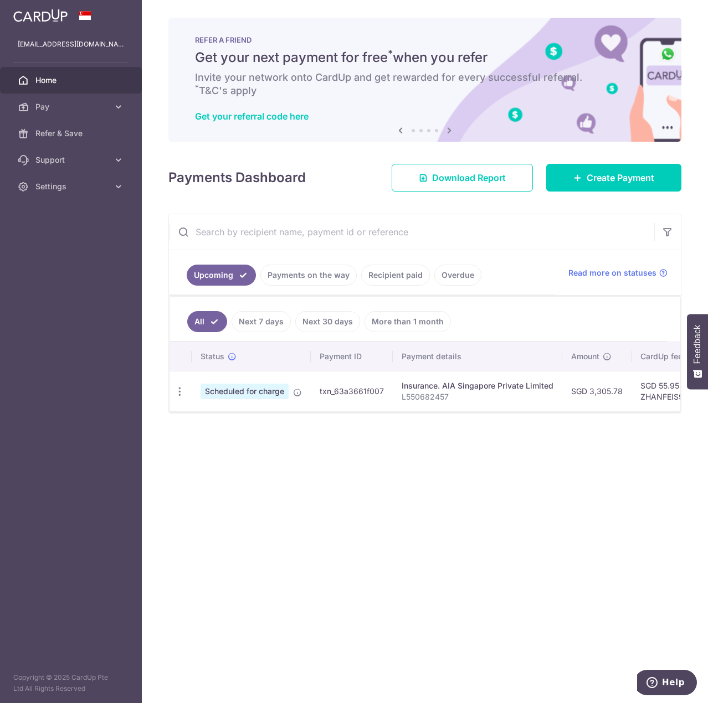
click at [521, 465] on div "× Pause Schedule Pause all future payments in this series Pause just this one p…" at bounding box center [425, 351] width 566 height 703
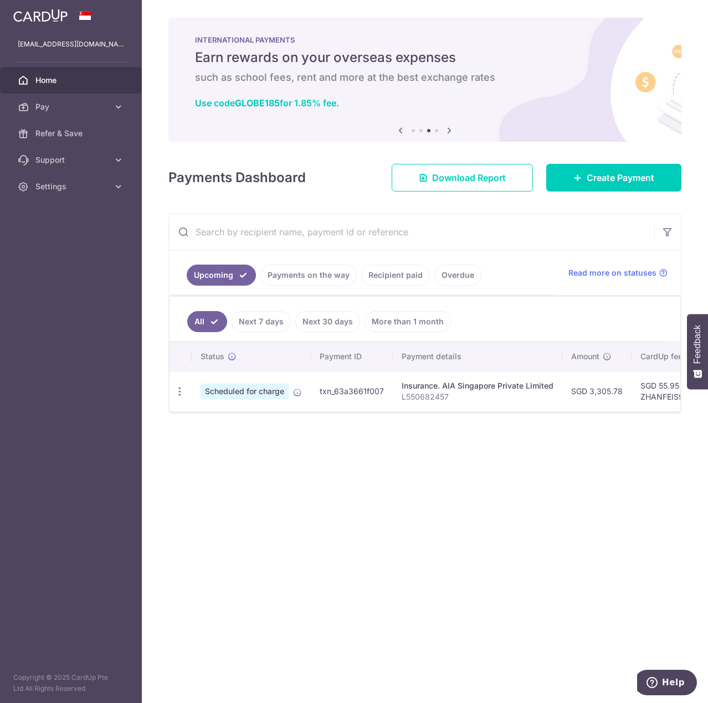
click at [453, 131] on icon at bounding box center [449, 131] width 13 height 14
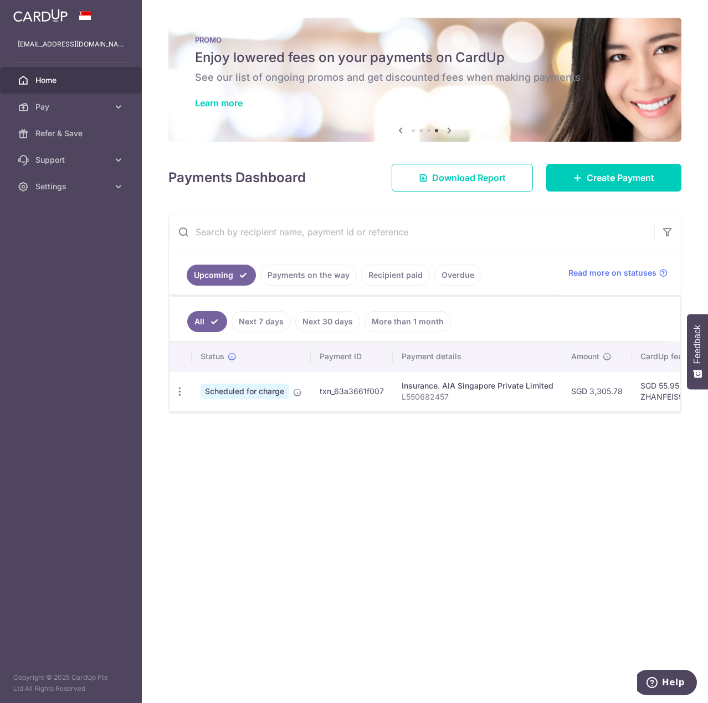
click at [450, 131] on icon at bounding box center [449, 131] width 13 height 14
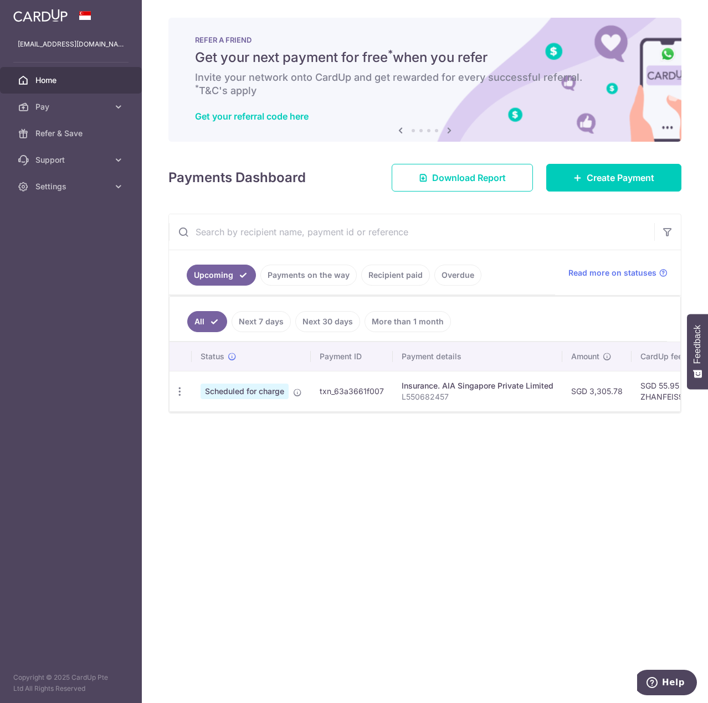
click at [450, 127] on icon at bounding box center [449, 131] width 13 height 14
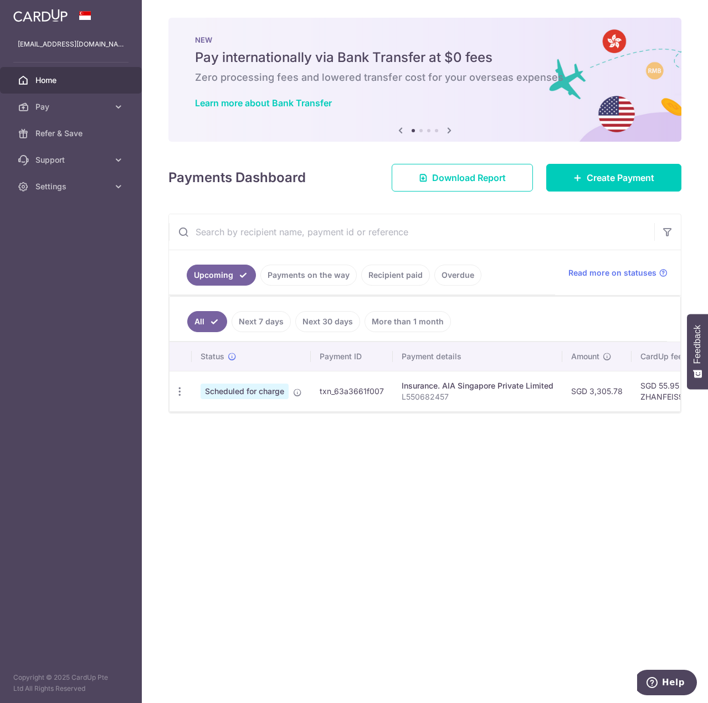
click at [402, 131] on icon at bounding box center [400, 131] width 13 height 14
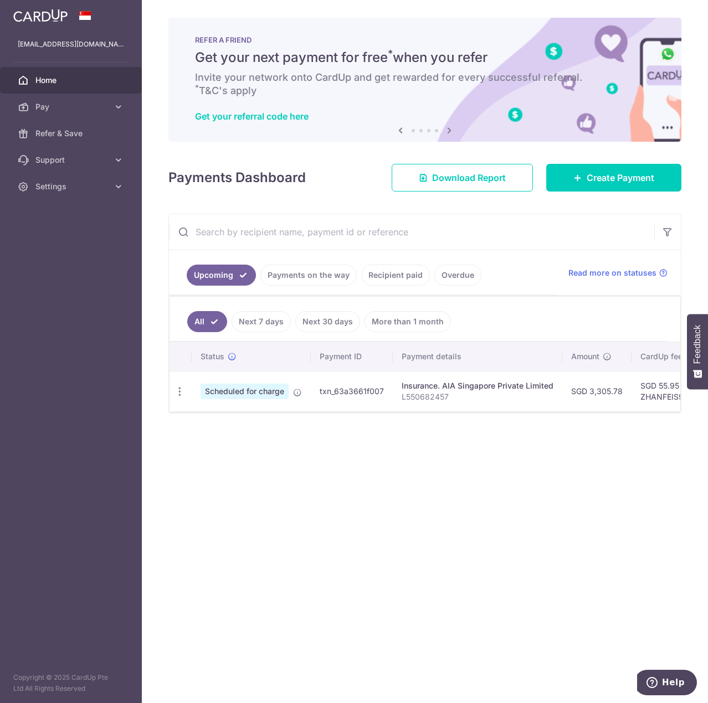
click at [446, 131] on icon at bounding box center [449, 131] width 13 height 14
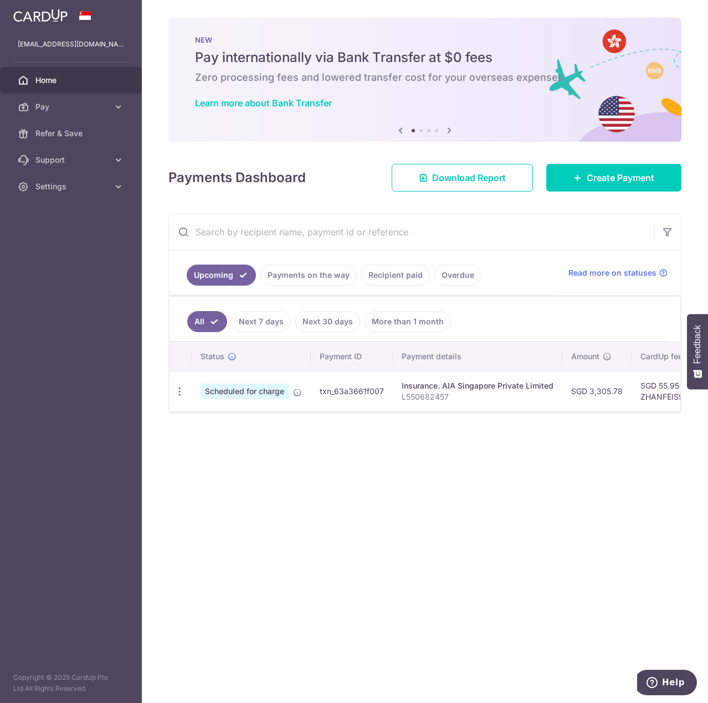
click at [448, 131] on icon at bounding box center [449, 131] width 13 height 14
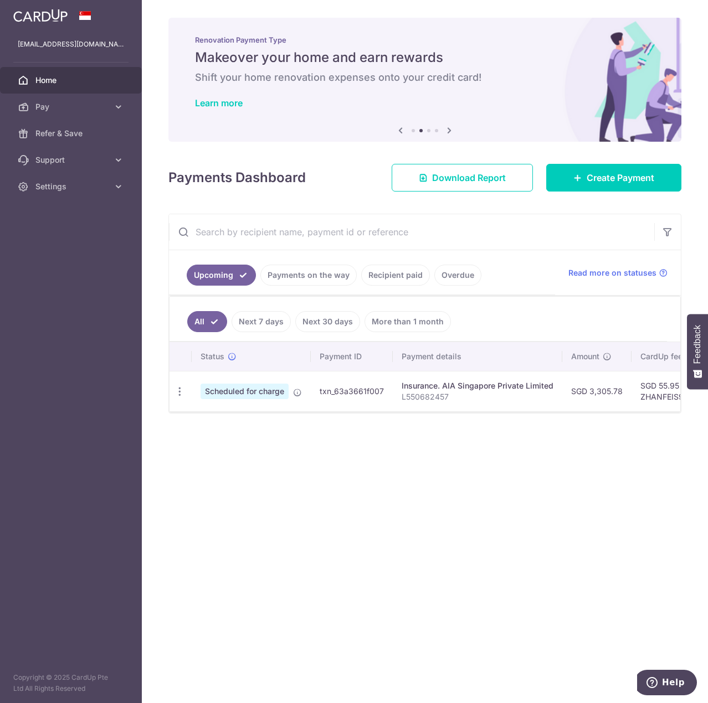
click at [414, 131] on li at bounding box center [413, 130] width 3 height 3
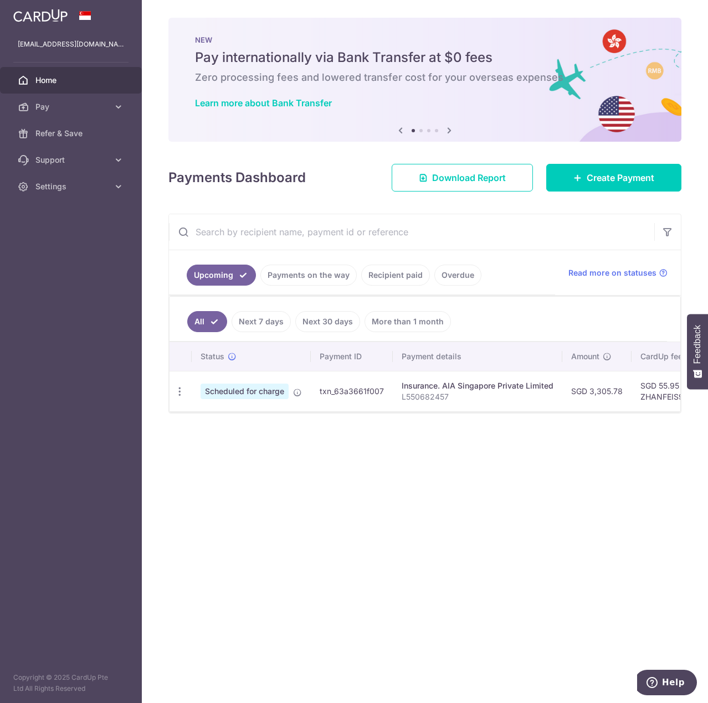
click at [449, 131] on icon at bounding box center [449, 131] width 13 height 14
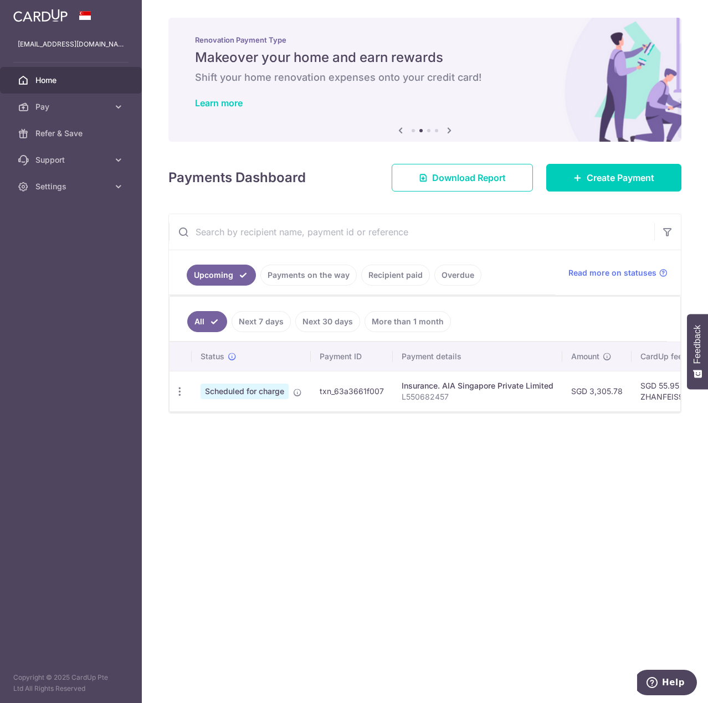
click at [449, 131] on icon at bounding box center [449, 131] width 13 height 14
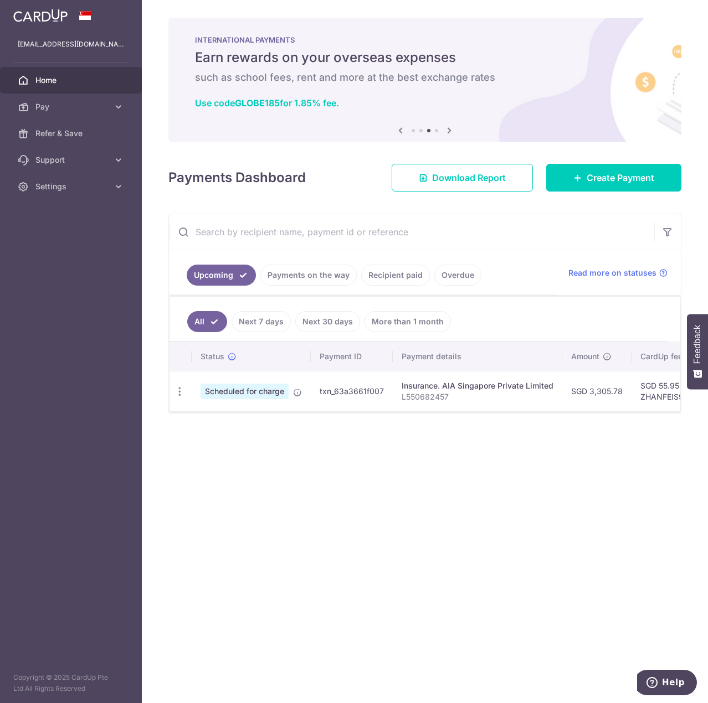
click at [444, 133] on icon at bounding box center [449, 131] width 13 height 14
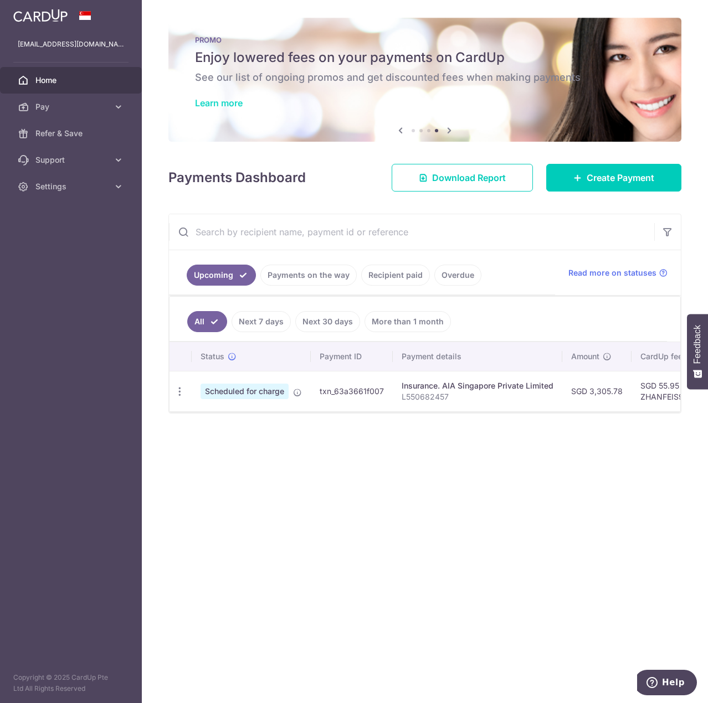
click at [234, 107] on link "Learn more" at bounding box center [219, 102] width 48 height 11
click at [461, 394] on p "L550682457" at bounding box center [478, 397] width 152 height 11
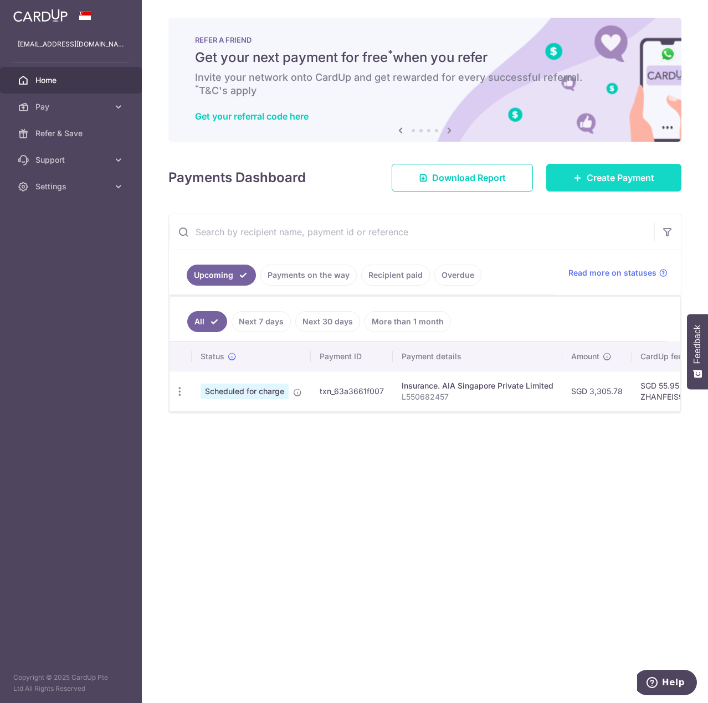
click at [603, 178] on span "Create Payment" at bounding box center [621, 177] width 68 height 13
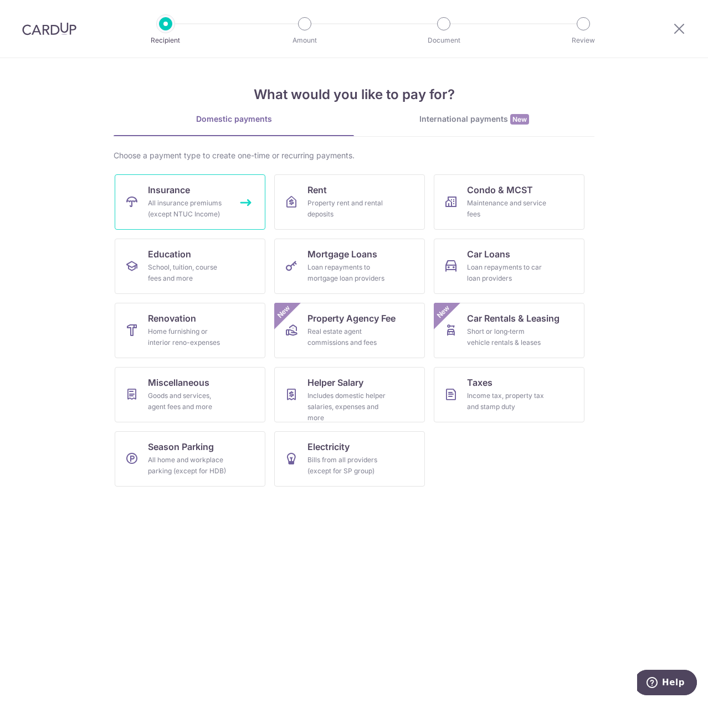
click at [219, 217] on div "All insurance premiums (except NTUC Income)" at bounding box center [188, 209] width 80 height 22
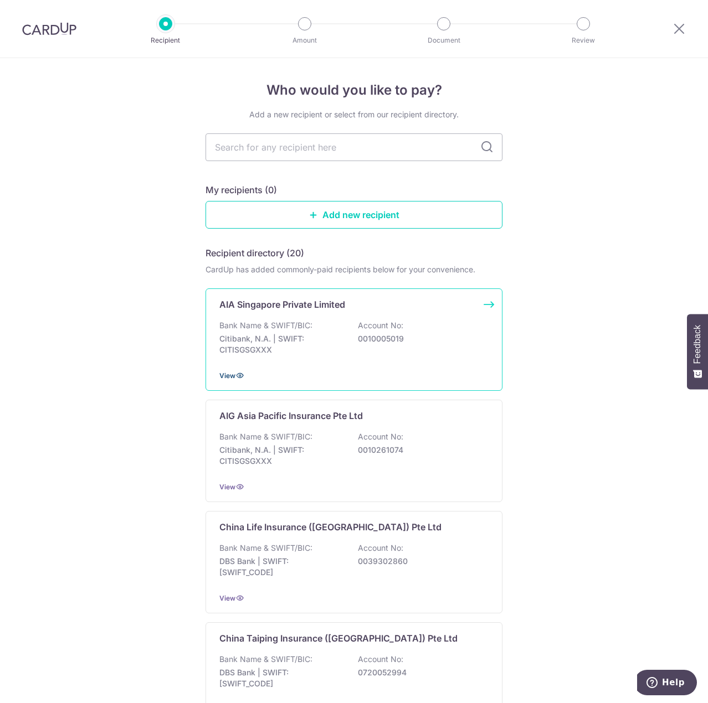
click at [228, 372] on span "View" at bounding box center [227, 376] width 16 height 8
type input "AIA"
